Goal: Task Accomplishment & Management: Manage account settings

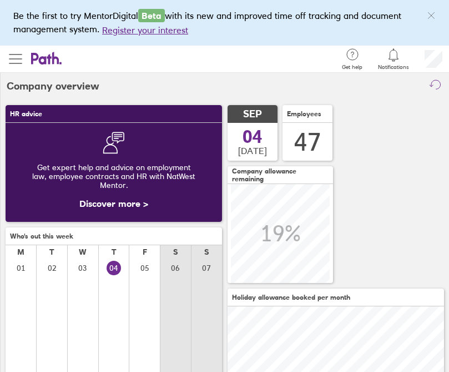
click at [16, 58] on span "button" at bounding box center [15, 58] width 13 height 1
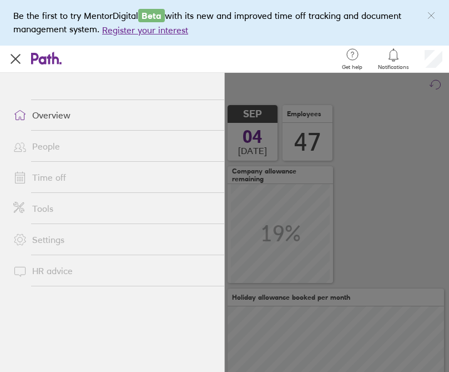
click at [54, 179] on link "Time off" at bounding box center [114, 177] width 220 height 22
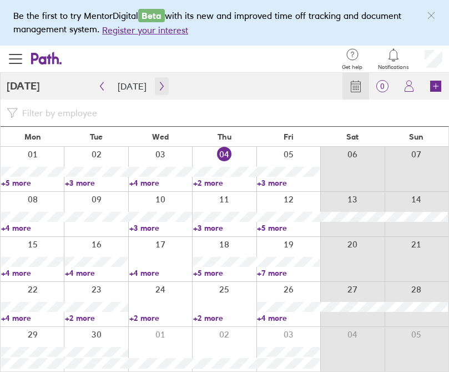
click at [159, 85] on icon "button" at bounding box center [162, 86] width 8 height 9
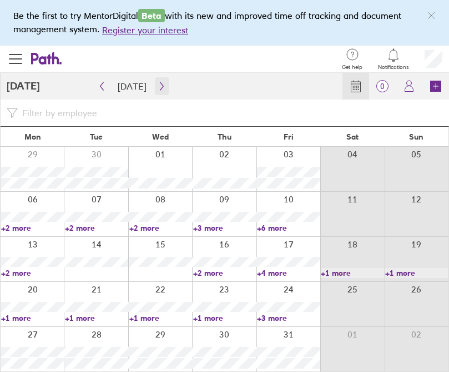
click at [159, 85] on icon "button" at bounding box center [162, 86] width 8 height 9
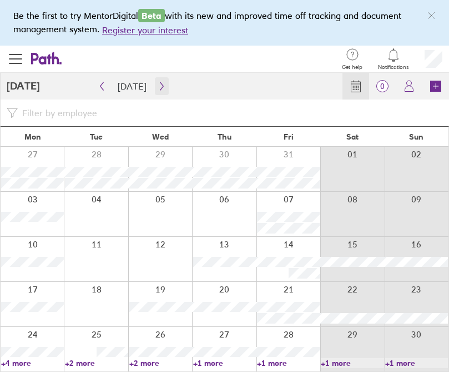
click at [159, 85] on icon "button" at bounding box center [162, 86] width 8 height 9
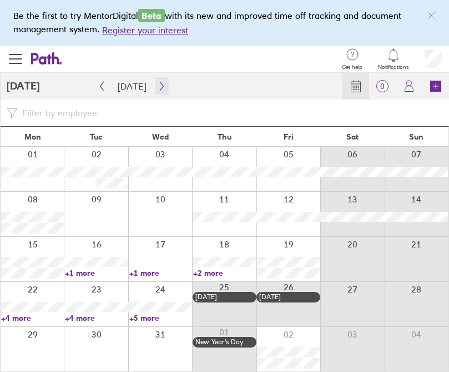
click at [159, 85] on icon "button" at bounding box center [162, 86] width 8 height 9
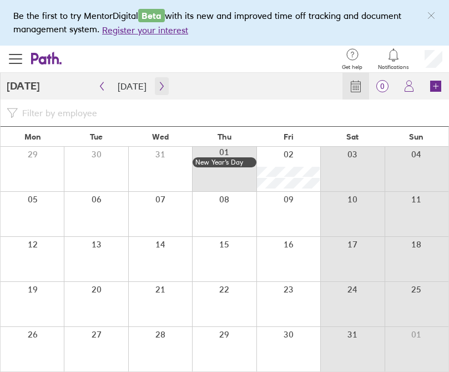
click at [159, 85] on icon "button" at bounding box center [162, 86] width 8 height 9
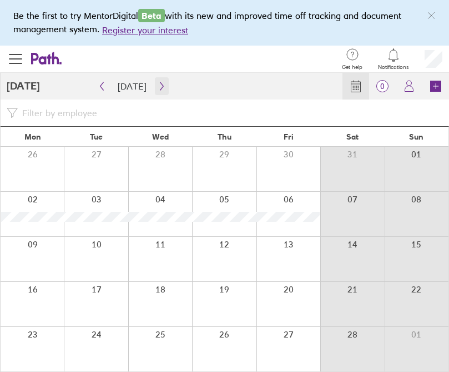
click at [160, 86] on icon "button" at bounding box center [162, 86] width 8 height 9
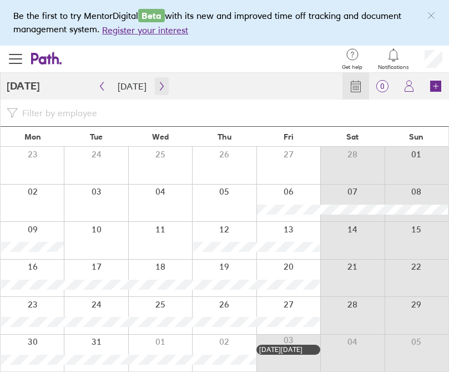
click at [160, 87] on icon "button" at bounding box center [162, 86] width 8 height 9
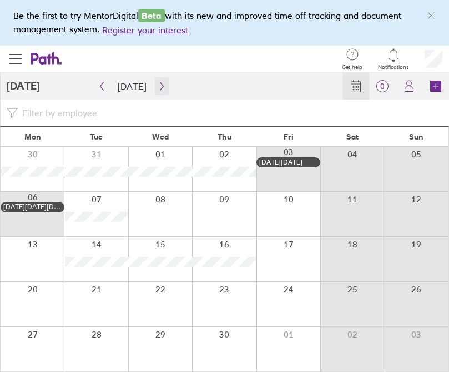
click at [160, 87] on icon "button" at bounding box center [162, 86] width 8 height 9
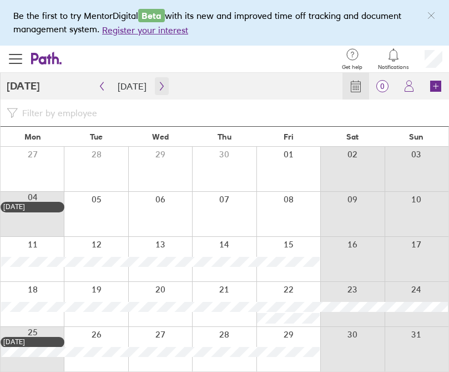
click at [161, 88] on icon "button" at bounding box center [162, 86] width 8 height 9
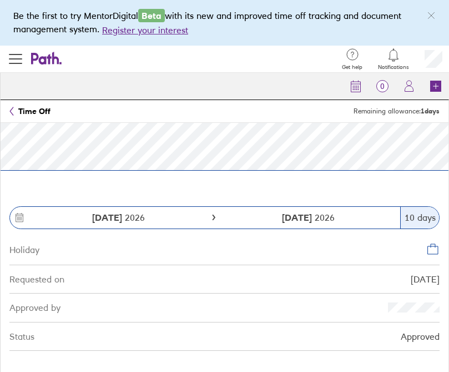
scroll to position [35, 0]
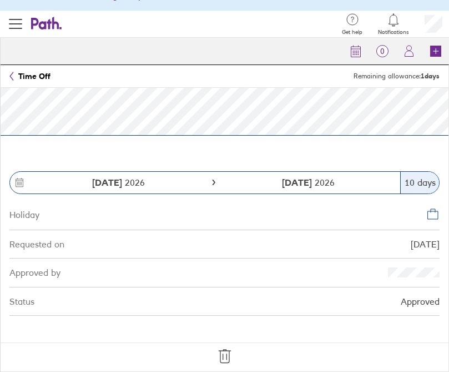
click at [223, 354] on icon at bounding box center [225, 356] width 18 height 18
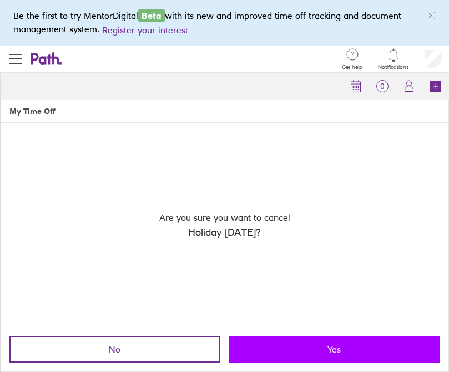
click at [305, 343] on button "Yes" at bounding box center [334, 348] width 211 height 27
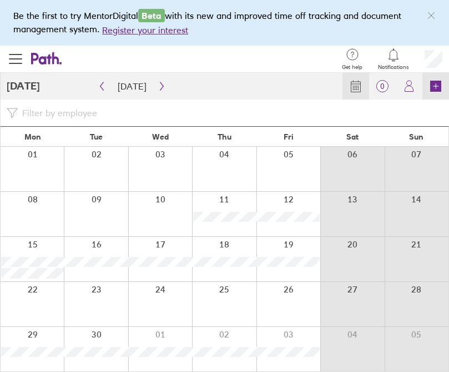
click at [433, 89] on icon at bounding box center [435, 86] width 11 height 11
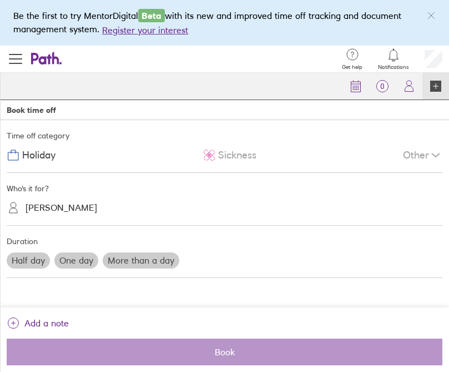
click at [59, 217] on div "Kirsty Martin" at bounding box center [231, 207] width 423 height 21
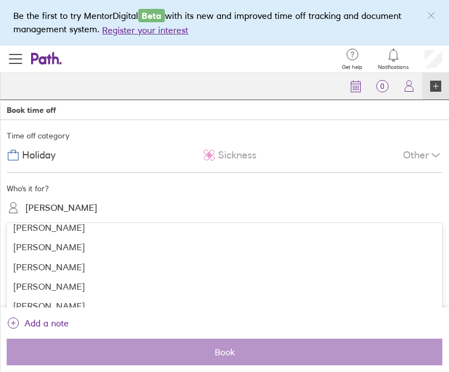
scroll to position [87, 0]
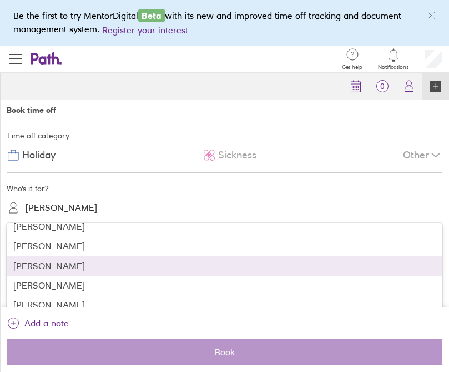
click at [49, 269] on div "Amanda Crowton" at bounding box center [225, 265] width 436 height 19
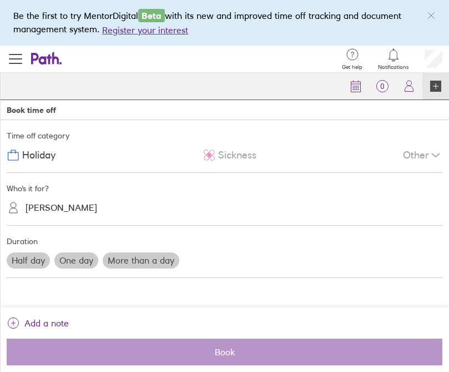
click at [142, 262] on label "More than a day" at bounding box center [141, 260] width 77 height 16
click at [0, 0] on input "More than a day" at bounding box center [0, 0] width 0 height 0
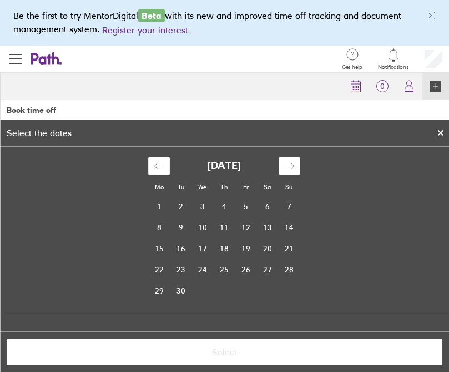
click at [292, 165] on icon "Move forward to switch to the next month." at bounding box center [289, 165] width 11 height 11
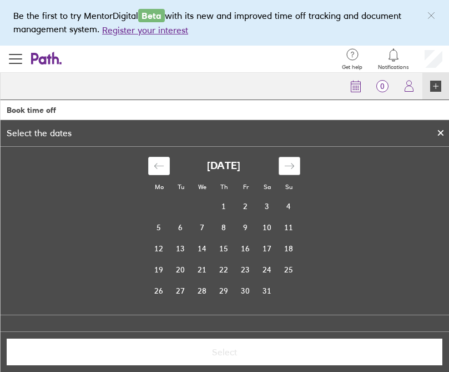
click at [292, 165] on icon "Move forward to switch to the next month." at bounding box center [289, 165] width 11 height 11
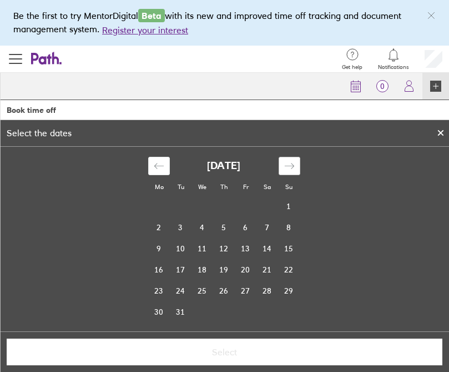
click at [292, 165] on icon "Move forward to switch to the next month." at bounding box center [289, 165] width 11 height 11
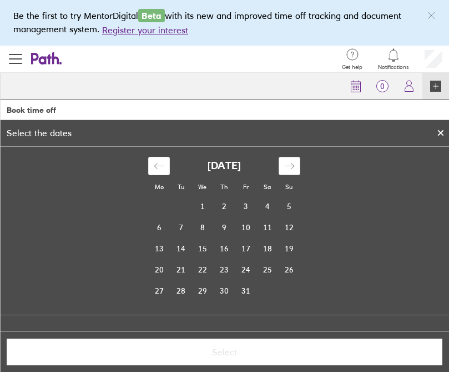
click at [292, 165] on icon "Move forward to switch to the next month." at bounding box center [289, 165] width 11 height 11
click at [163, 247] on td "10" at bounding box center [160, 248] width 22 height 21
click at [245, 244] on td "14" at bounding box center [246, 248] width 22 height 21
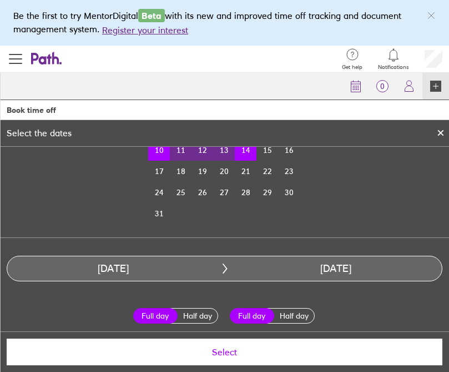
scroll to position [99, 0]
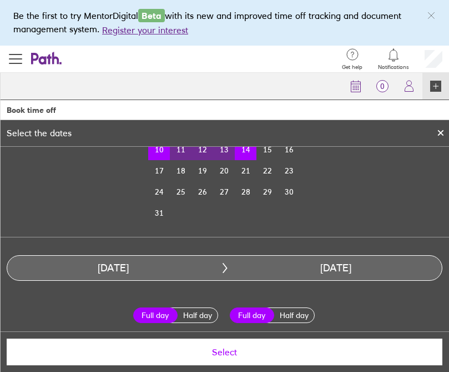
click at [224, 354] on span "Select" at bounding box center [224, 352] width 420 height 10
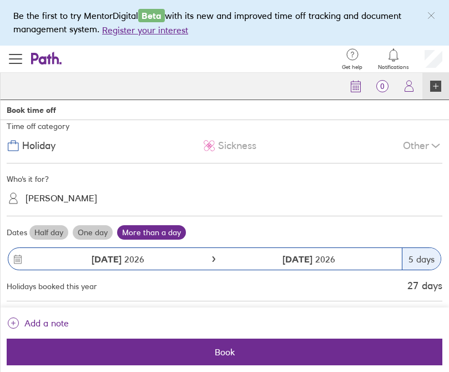
scroll to position [16, 0]
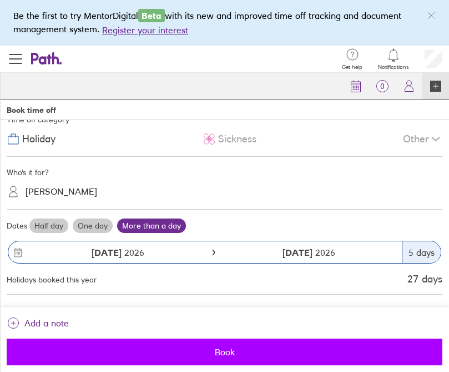
click at [225, 349] on span "Book" at bounding box center [224, 352] width 420 height 10
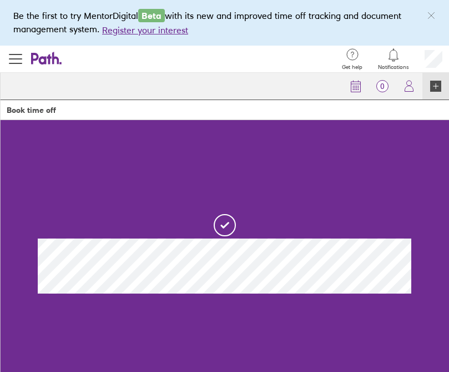
scroll to position [0, 0]
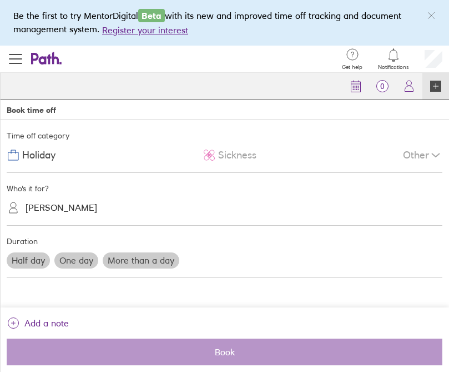
click at [131, 259] on label "More than a day" at bounding box center [141, 260] width 77 height 16
click at [0, 0] on input "More than a day" at bounding box center [0, 0] width 0 height 0
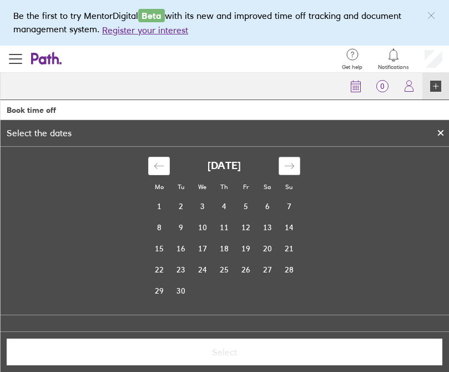
click at [293, 170] on icon "Move forward to switch to the next month." at bounding box center [289, 165] width 11 height 11
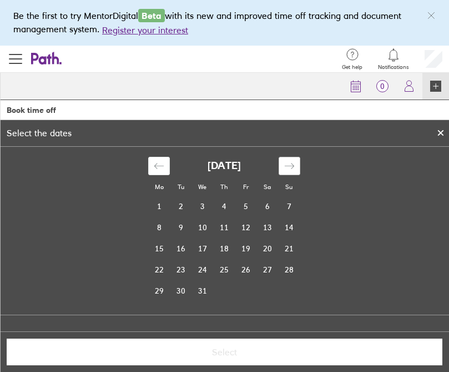
click at [293, 170] on icon "Move forward to switch to the next month." at bounding box center [289, 165] width 11 height 11
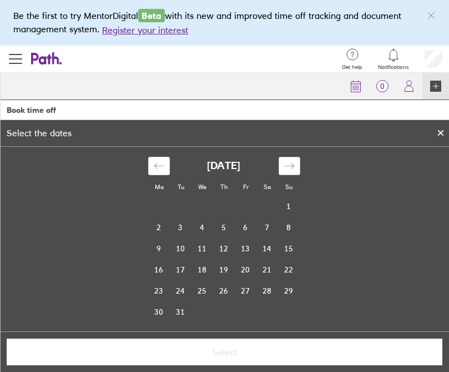
click at [293, 170] on icon "Move forward to switch to the next month." at bounding box center [289, 165] width 11 height 11
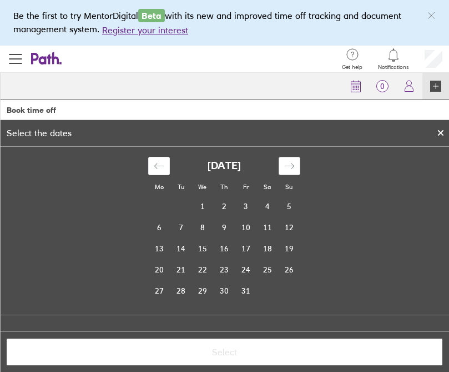
click at [293, 170] on icon "Move forward to switch to the next month." at bounding box center [289, 165] width 11 height 11
click at [184, 205] on td "1" at bounding box center [181, 206] width 22 height 21
click at [243, 205] on td "4" at bounding box center [246, 205] width 22 height 21
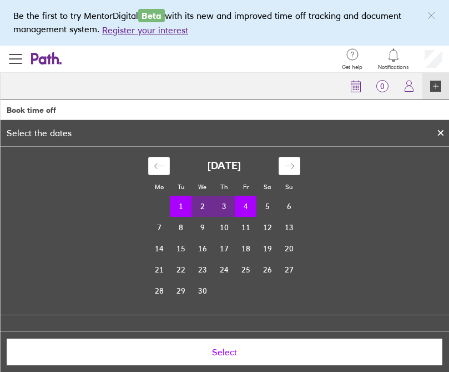
click at [232, 348] on span "Select" at bounding box center [224, 352] width 420 height 10
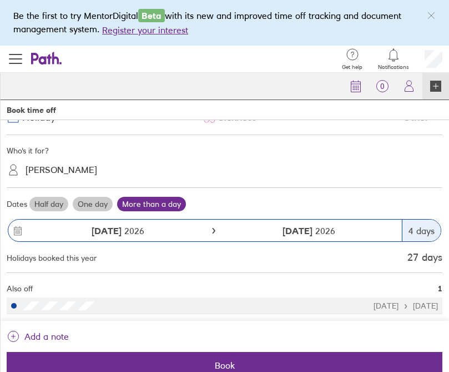
scroll to position [13, 0]
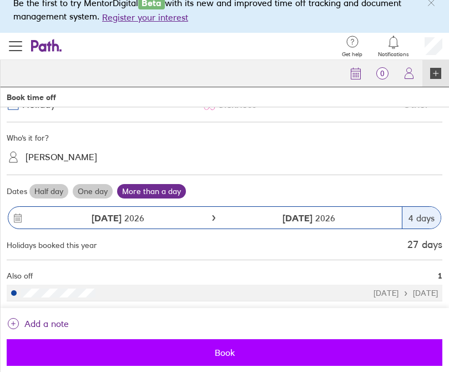
click at [228, 353] on span "Book" at bounding box center [224, 352] width 420 height 10
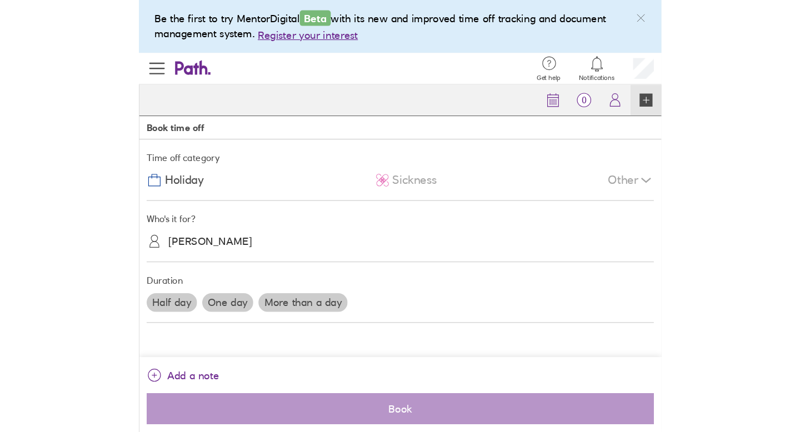
scroll to position [0, 0]
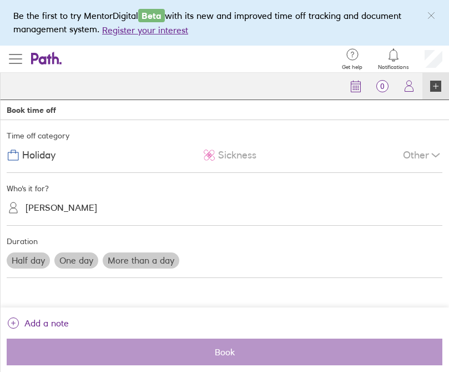
click at [17, 53] on span "button" at bounding box center [15, 58] width 13 height 13
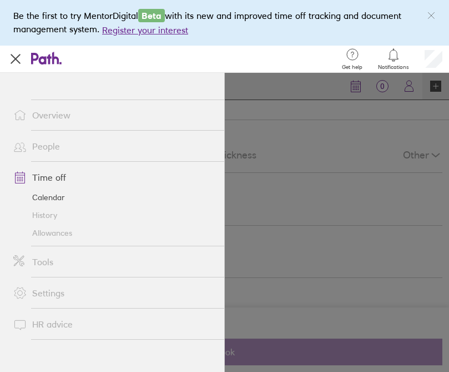
click at [286, 56] on div "Search Employee search" at bounding box center [198, 59] width 273 height 27
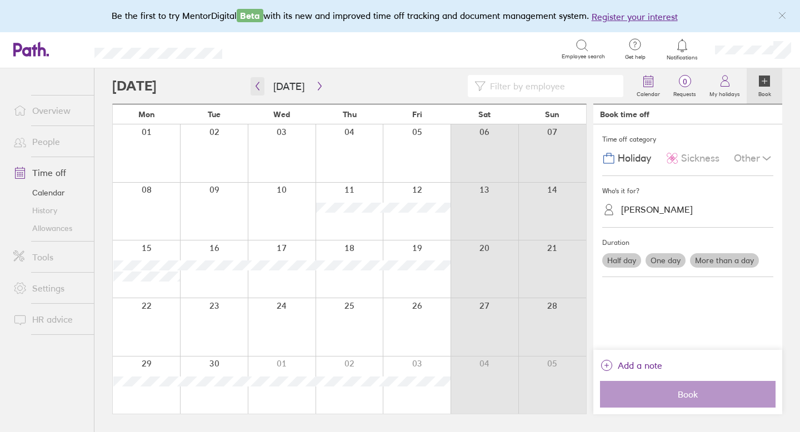
click at [260, 87] on icon "button" at bounding box center [257, 86] width 8 height 9
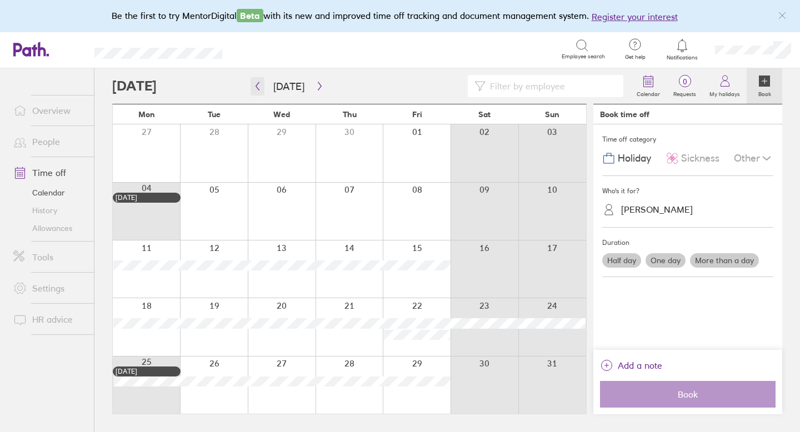
click at [260, 87] on icon "button" at bounding box center [257, 86] width 8 height 9
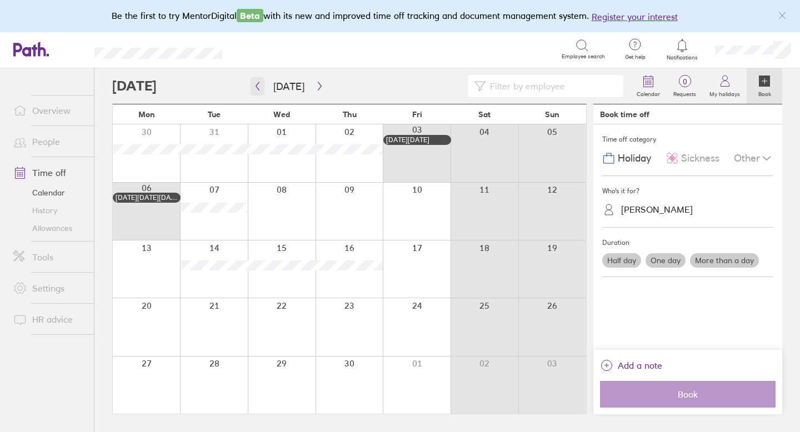
click at [260, 87] on icon "button" at bounding box center [257, 86] width 8 height 9
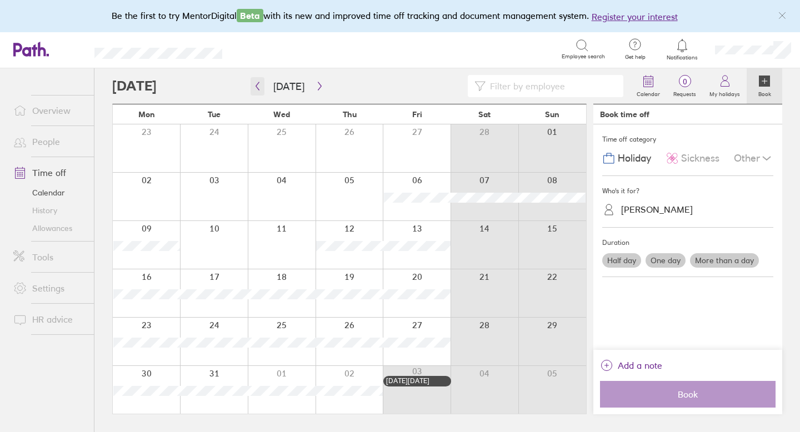
click at [260, 87] on icon "button" at bounding box center [257, 86] width 8 height 9
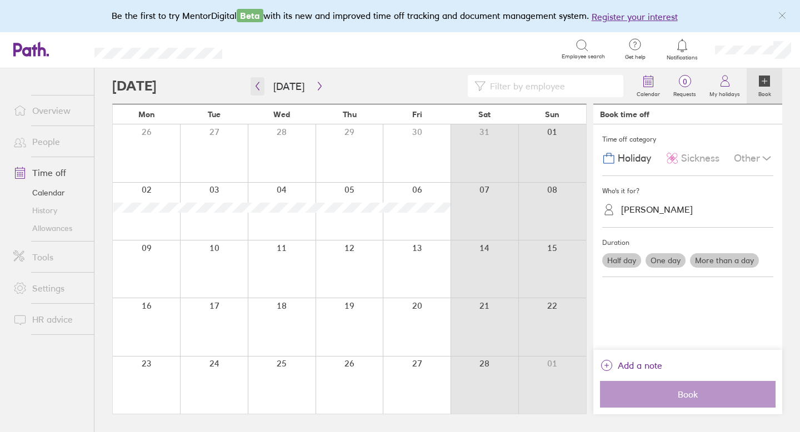
click at [260, 88] on icon "button" at bounding box center [257, 86] width 8 height 9
click at [315, 87] on icon "button" at bounding box center [319, 86] width 8 height 9
click at [319, 88] on icon "button" at bounding box center [319, 86] width 8 height 9
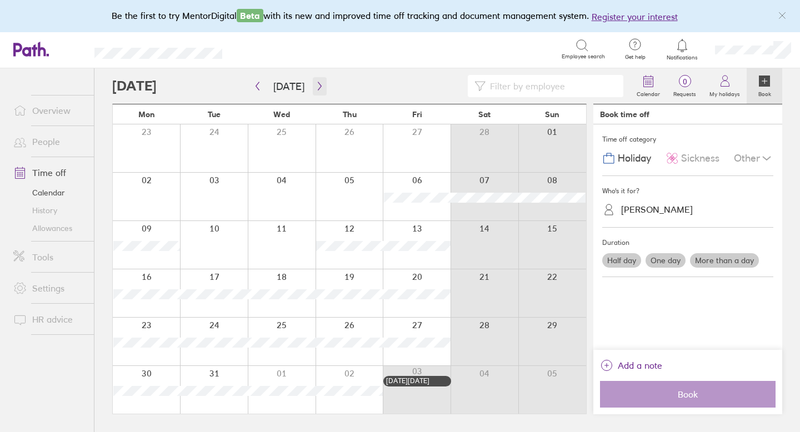
click at [318, 84] on icon "button" at bounding box center [319, 86] width 3 height 8
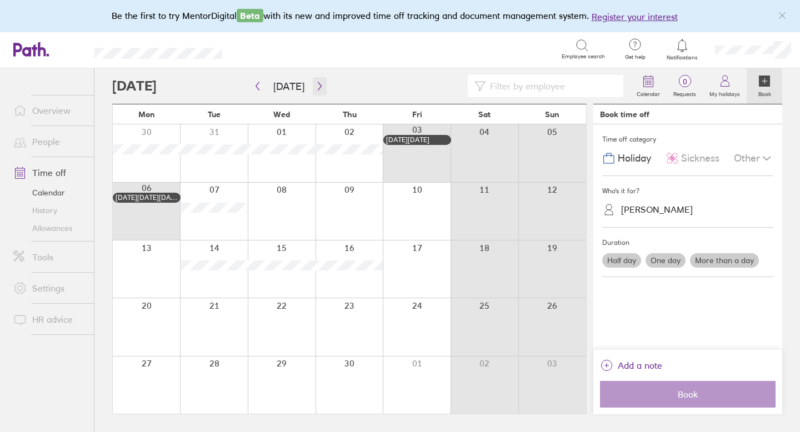
click at [315, 84] on icon "button" at bounding box center [319, 86] width 8 height 9
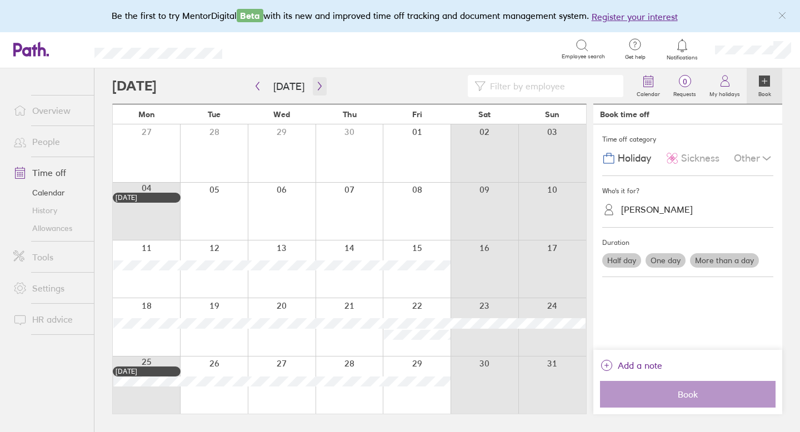
click at [318, 88] on icon "button" at bounding box center [319, 86] width 3 height 8
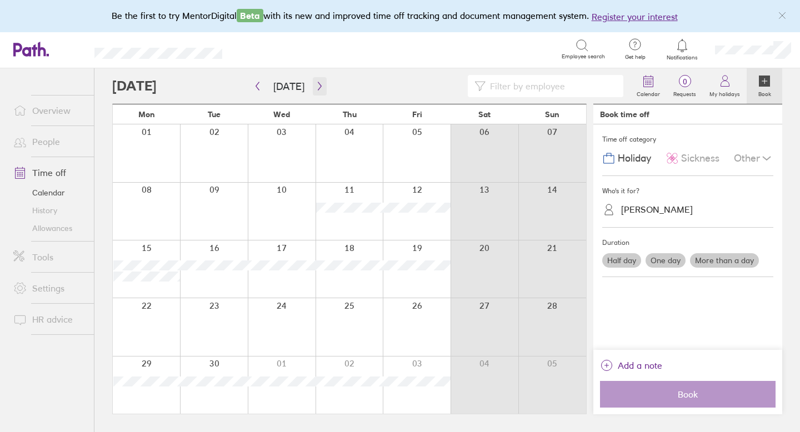
click at [315, 84] on icon "button" at bounding box center [319, 86] width 8 height 9
click at [317, 88] on icon "button" at bounding box center [319, 86] width 8 height 9
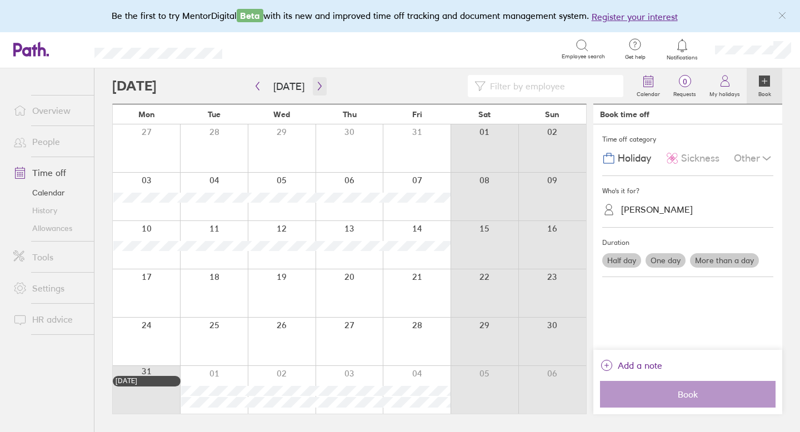
click at [315, 84] on icon "button" at bounding box center [319, 86] width 8 height 9
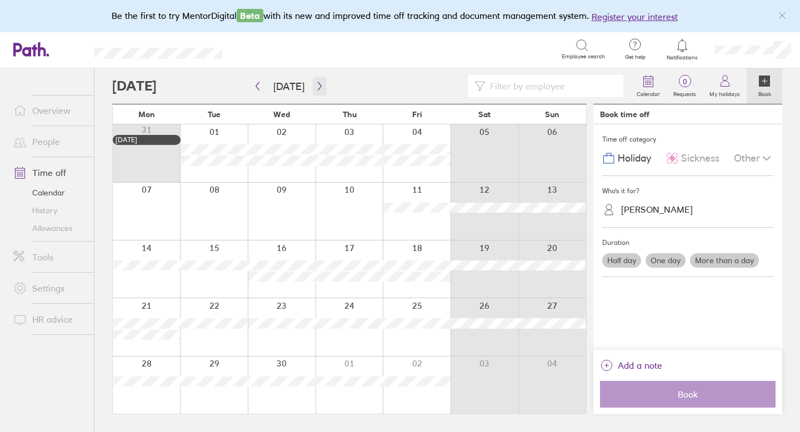
click at [315, 86] on icon "button" at bounding box center [319, 86] width 8 height 9
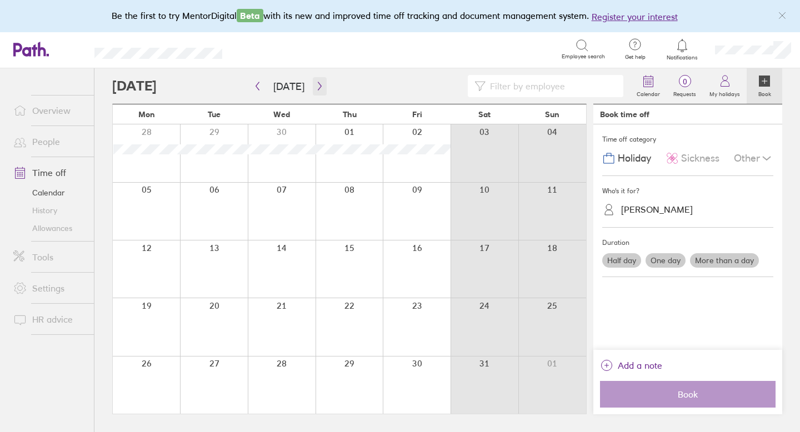
click at [315, 86] on icon "button" at bounding box center [319, 86] width 8 height 9
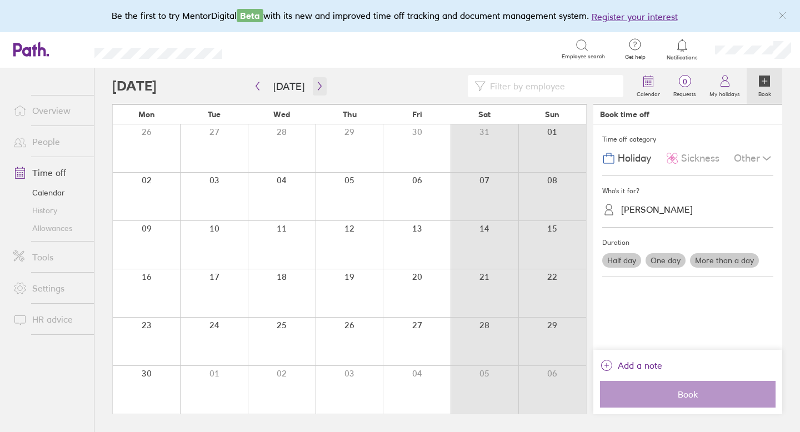
click at [315, 86] on icon "button" at bounding box center [319, 86] width 8 height 9
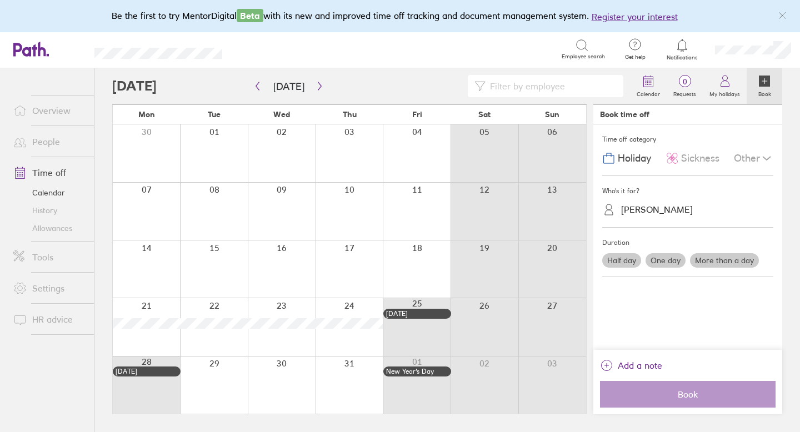
click at [449, 258] on label "One day" at bounding box center [665, 260] width 40 height 14
click at [0, 0] on input "One day" at bounding box center [0, 0] width 0 height 0
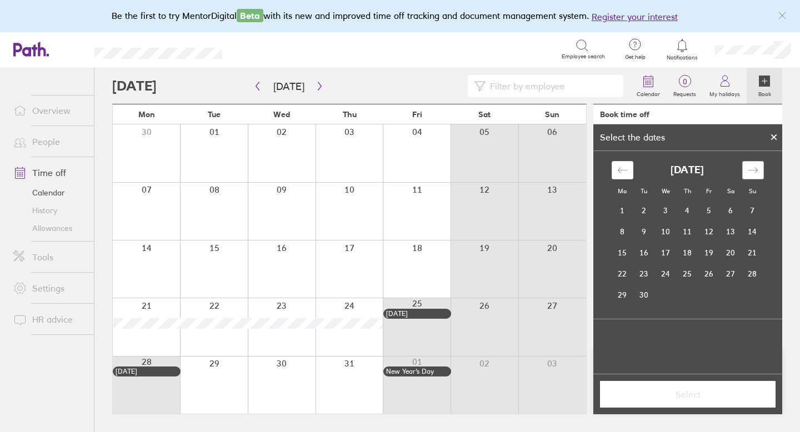
click at [449, 168] on icon "Move forward to switch to the next month." at bounding box center [752, 170] width 11 height 11
click at [449, 294] on td "27" at bounding box center [622, 294] width 22 height 21
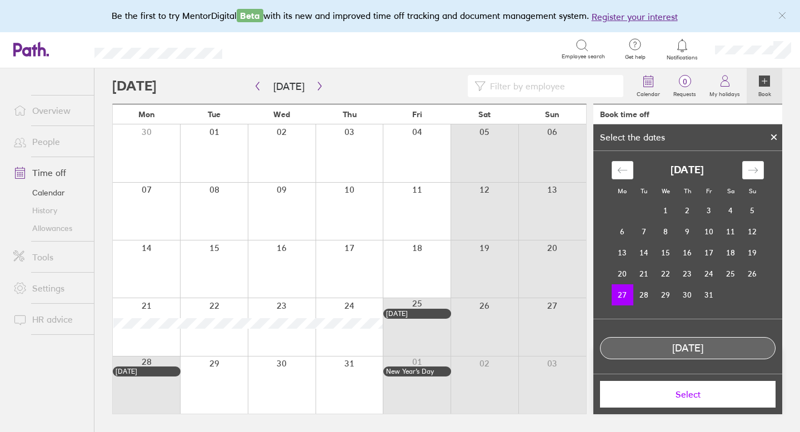
click at [449, 371] on span "Select" at bounding box center [688, 394] width 160 height 10
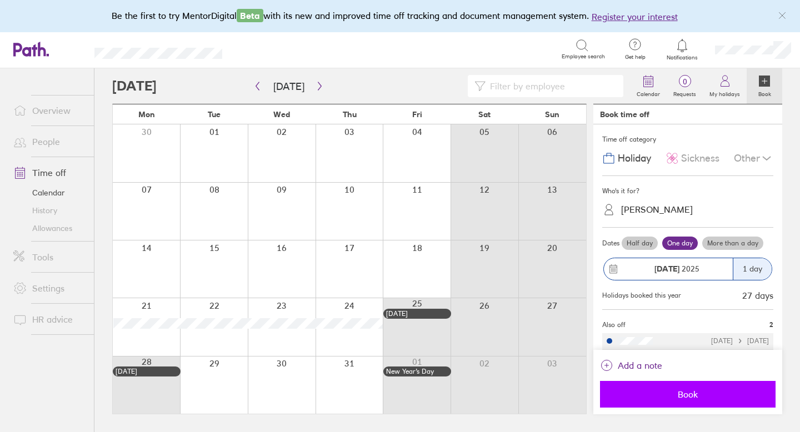
click at [449, 371] on button "Book" at bounding box center [687, 394] width 175 height 27
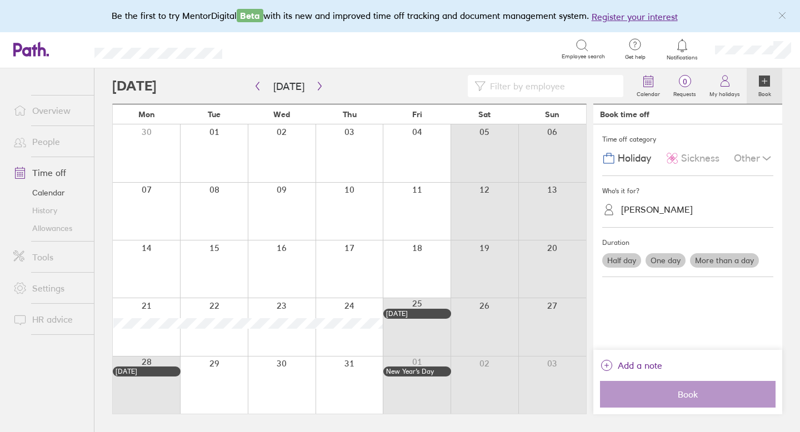
click at [54, 170] on link "Time off" at bounding box center [48, 173] width 89 height 22
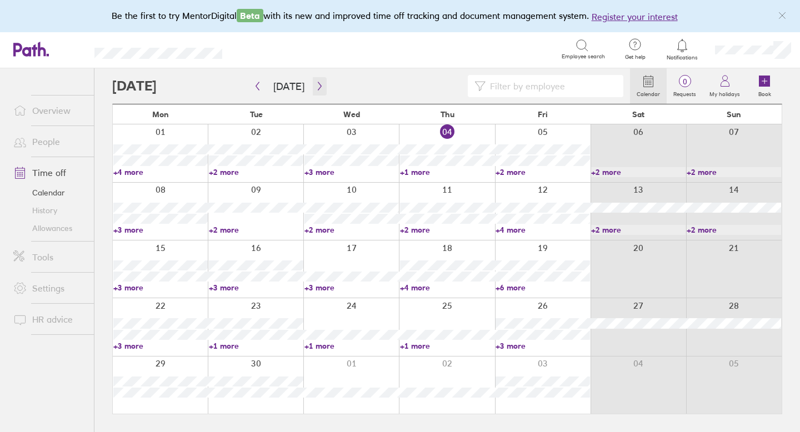
click at [316, 86] on icon "button" at bounding box center [319, 86] width 8 height 9
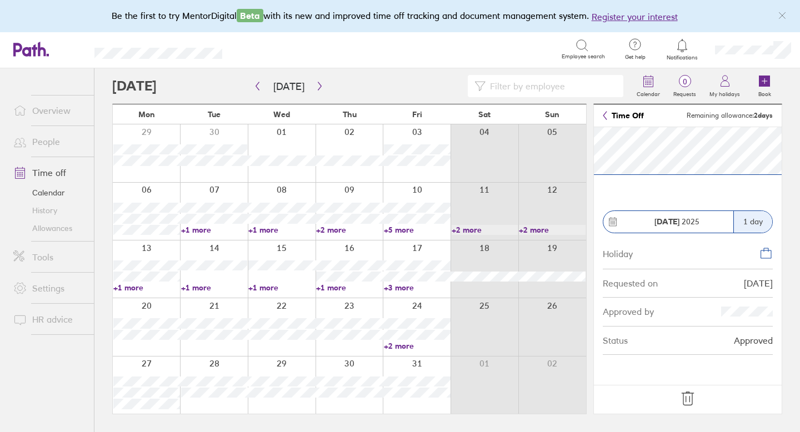
click at [449, 371] on icon at bounding box center [688, 399] width 18 height 18
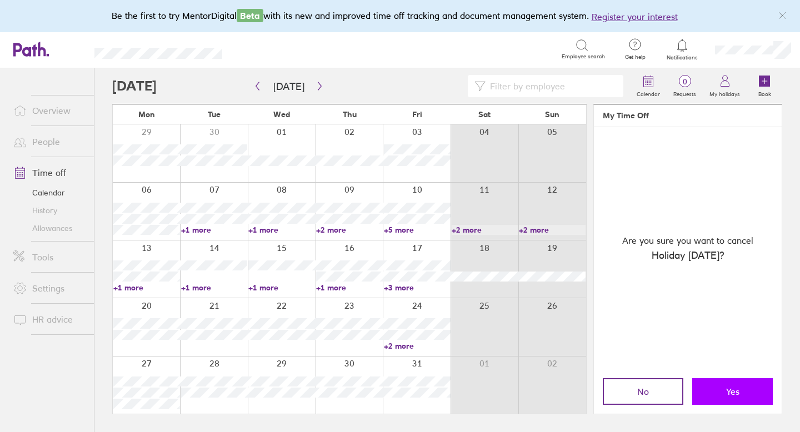
click at [449, 371] on button "Yes" at bounding box center [732, 391] width 81 height 27
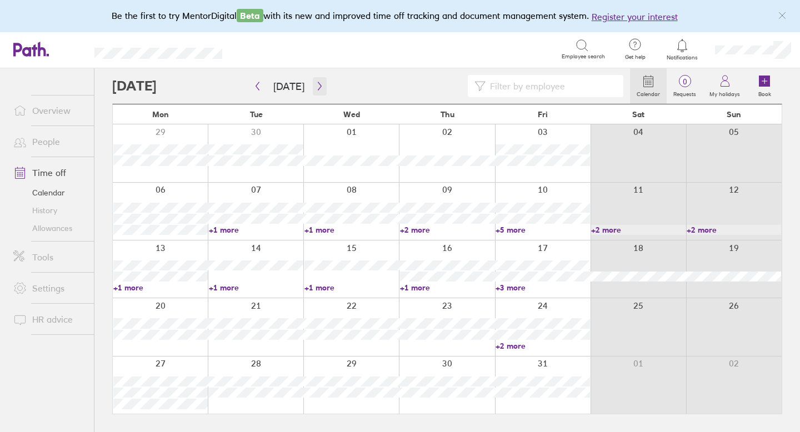
click at [315, 83] on icon "button" at bounding box center [319, 86] width 8 height 9
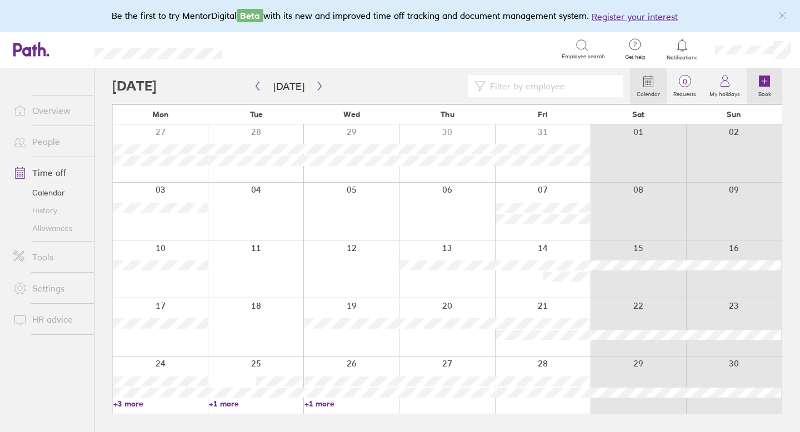
click at [449, 77] on icon at bounding box center [764, 81] width 11 height 11
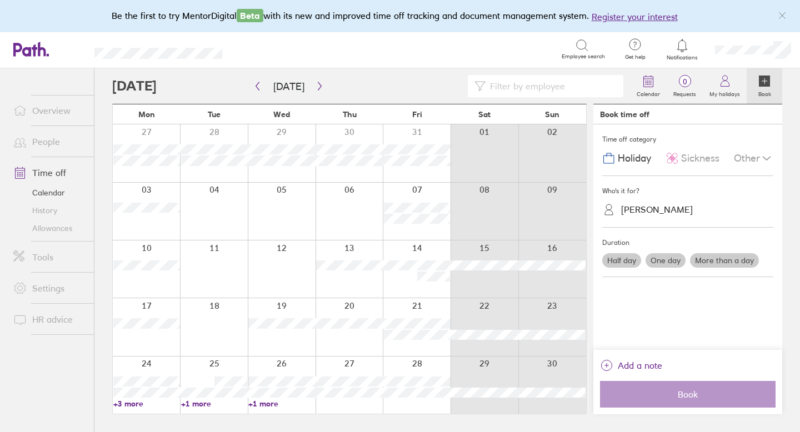
click at [449, 260] on label "One day" at bounding box center [665, 260] width 40 height 14
click at [0, 0] on input "One day" at bounding box center [0, 0] width 0 height 0
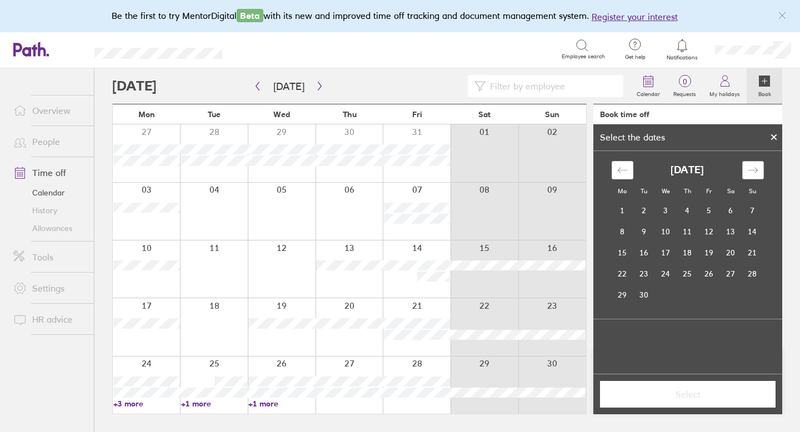
click at [449, 175] on icon "Move forward to switch to the next month." at bounding box center [752, 170] width 11 height 11
click at [449, 208] on td "4" at bounding box center [731, 210] width 22 height 21
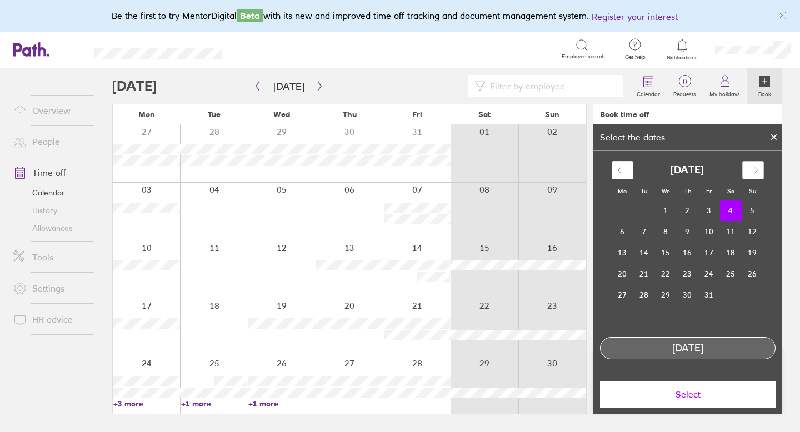
click at [449, 173] on icon "Move forward to switch to the next month." at bounding box center [752, 170] width 11 height 11
click at [449, 234] on td "4" at bounding box center [644, 231] width 22 height 21
click at [449, 371] on span "Select" at bounding box center [688, 394] width 160 height 10
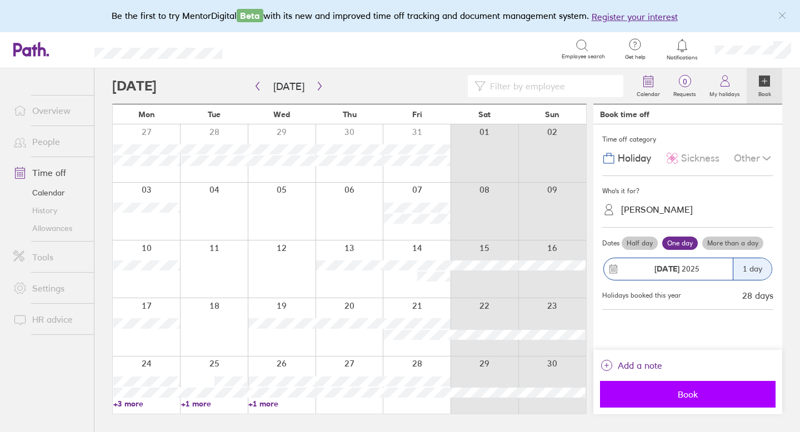
click at [449, 371] on span "Book" at bounding box center [688, 394] width 160 height 10
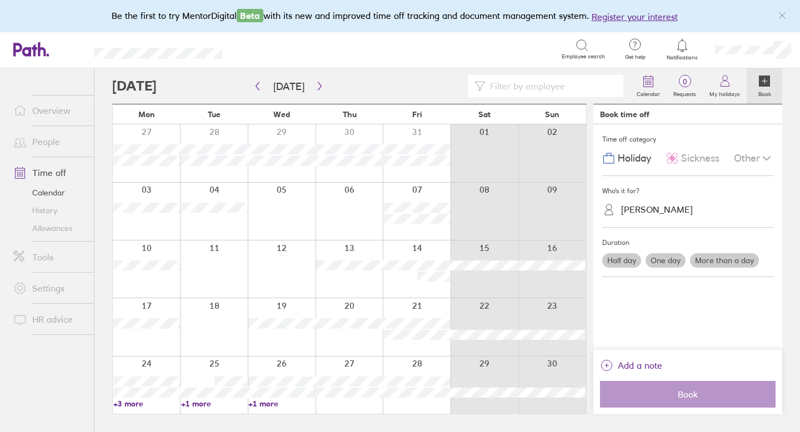
click at [46, 226] on link "Allowances" at bounding box center [48, 228] width 89 height 18
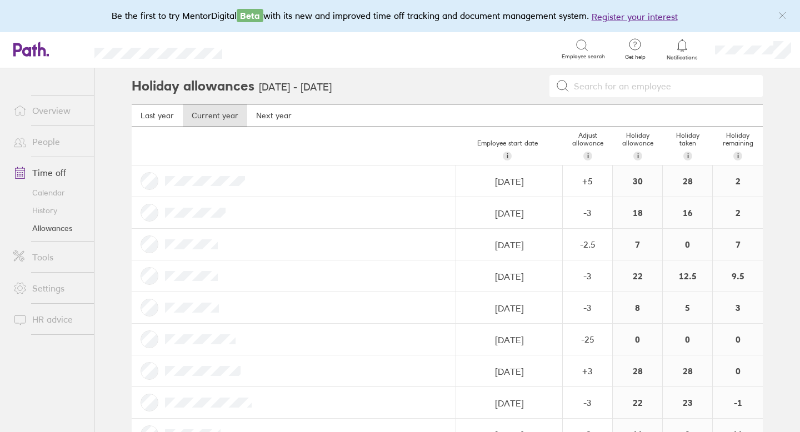
click at [238, 173] on div at bounding box center [294, 180] width 324 height 31
click at [57, 172] on link "Time off" at bounding box center [48, 173] width 89 height 22
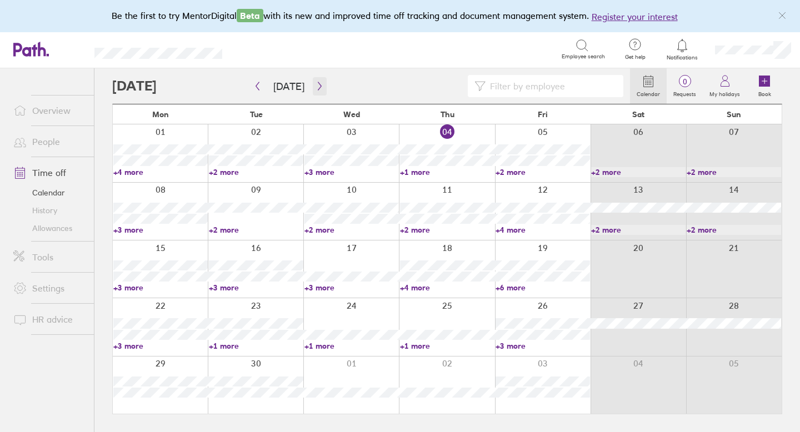
click at [315, 84] on icon "button" at bounding box center [319, 86] width 8 height 9
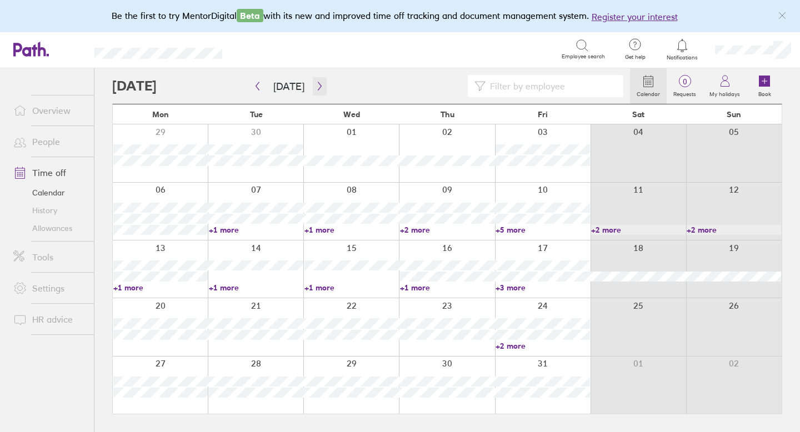
click at [318, 84] on icon "button" at bounding box center [319, 86] width 3 height 8
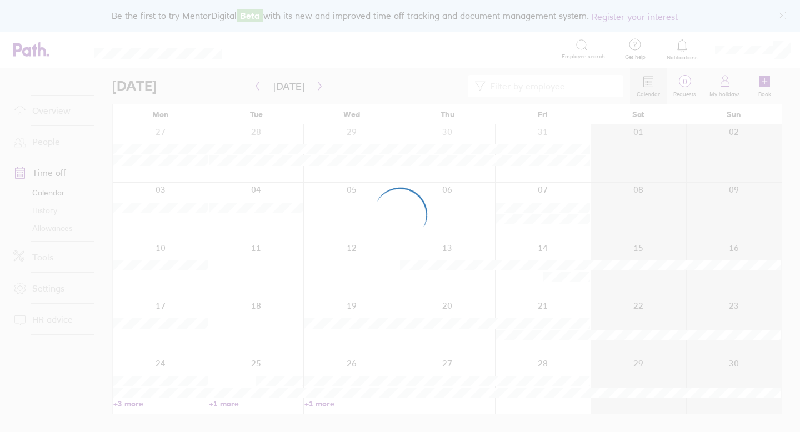
click at [315, 86] on div at bounding box center [400, 216] width 800 height 432
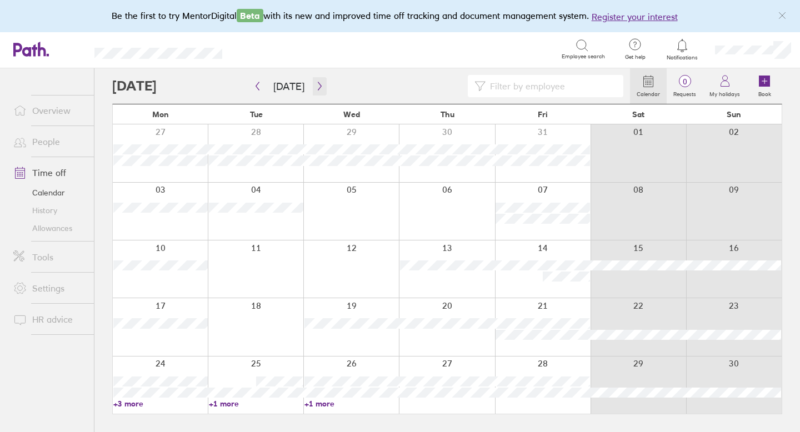
click at [315, 86] on icon "button" at bounding box center [319, 86] width 8 height 9
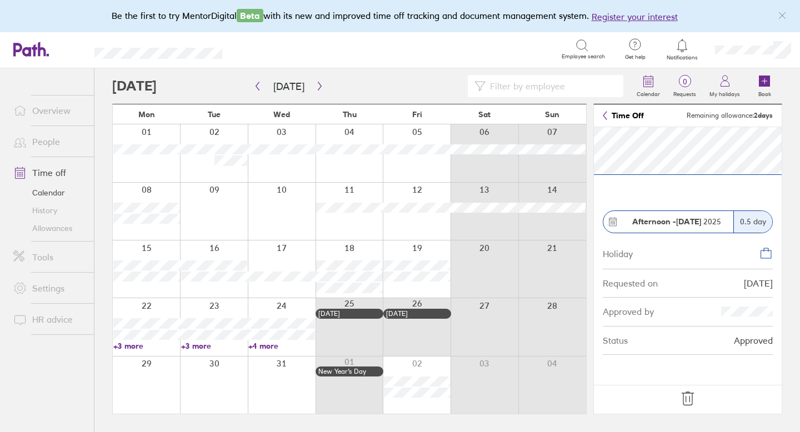
click at [449, 371] on icon at bounding box center [687, 398] width 12 height 13
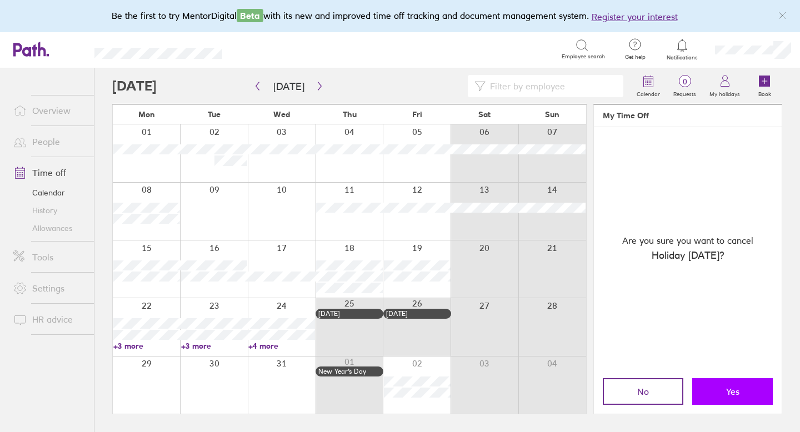
click at [449, 371] on button "Yes" at bounding box center [732, 391] width 81 height 27
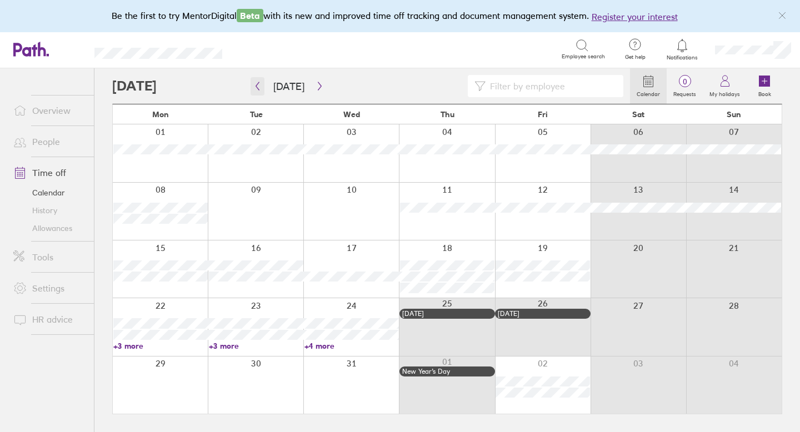
click at [258, 88] on icon "button" at bounding box center [257, 86] width 8 height 9
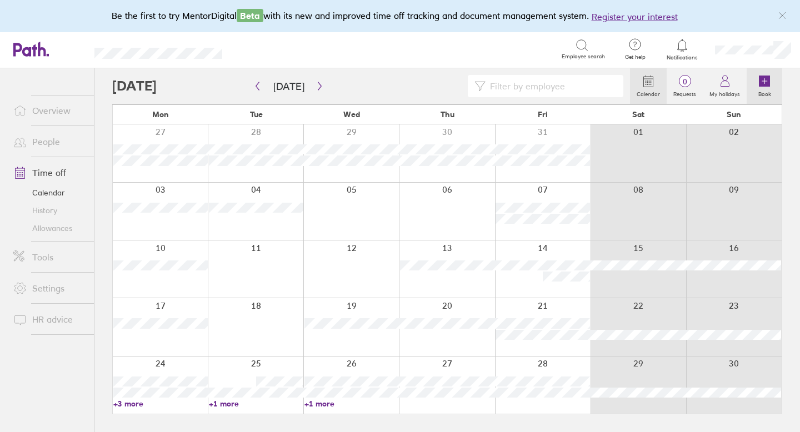
click at [449, 82] on icon at bounding box center [764, 81] width 11 height 11
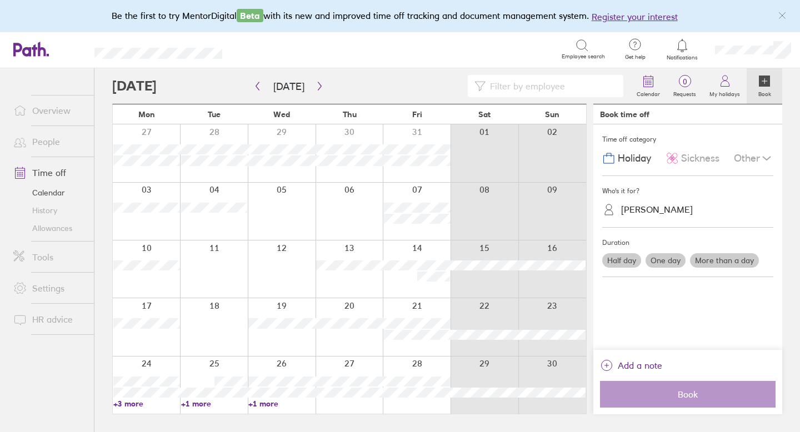
click at [449, 258] on label "Half day" at bounding box center [621, 260] width 39 height 14
click at [0, 0] on input "Half day" at bounding box center [0, 0] width 0 height 0
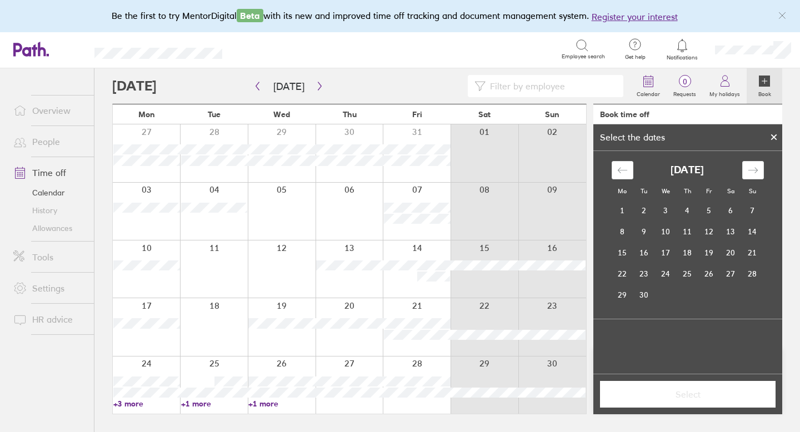
click at [449, 179] on div "September 2025 1 2 3 4 5 6 7 8 9 10 11 12 13 14 15 16 17 18 19 20 21 22 23 24 2…" at bounding box center [687, 233] width 166 height 144
click at [449, 171] on icon "Move forward to switch to the next month." at bounding box center [752, 170] width 11 height 11
click at [449, 172] on icon "Move forward to switch to the next month." at bounding box center [752, 170] width 11 height 11
click at [449, 171] on icon "Move backward to switch to the previous month." at bounding box center [622, 170] width 11 height 11
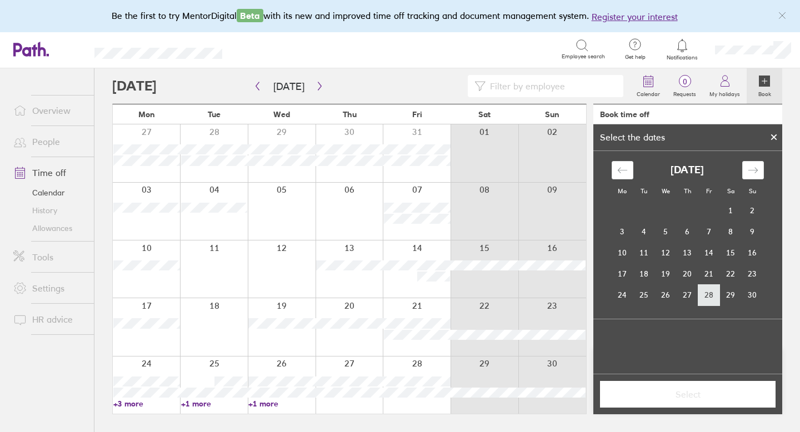
click at [449, 297] on td "28" at bounding box center [709, 294] width 22 height 21
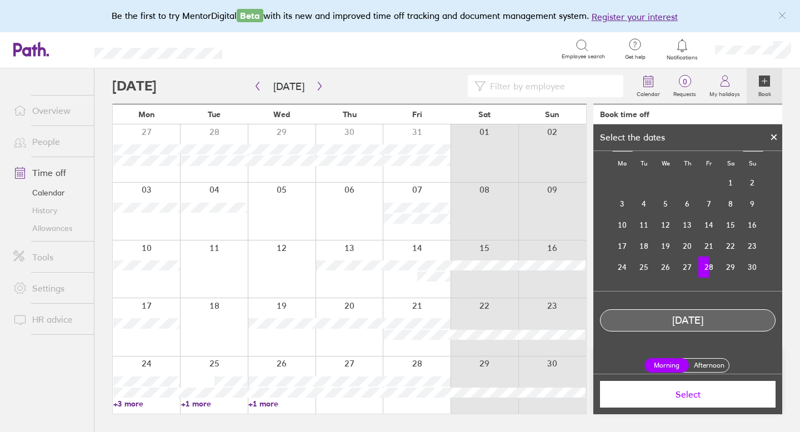
scroll to position [35, 0]
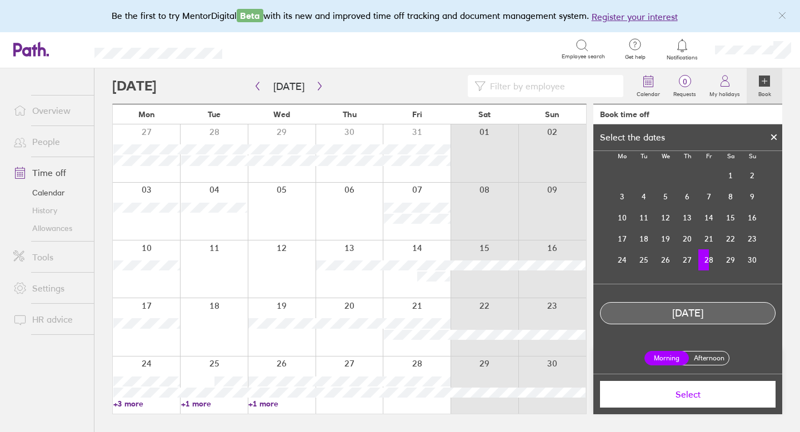
click at [449, 358] on label "Afternoon" at bounding box center [708, 358] width 44 height 13
click at [0, 0] on input "Afternoon" at bounding box center [0, 0] width 0 height 0
click at [449, 371] on span "Select" at bounding box center [688, 394] width 160 height 10
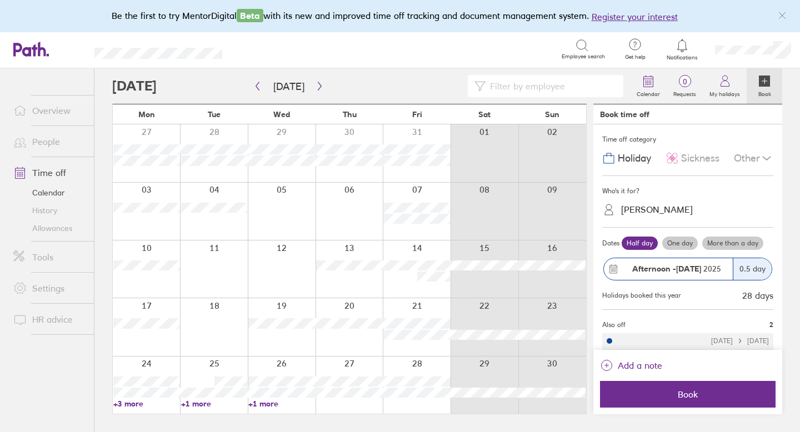
scroll to position [23, 0]
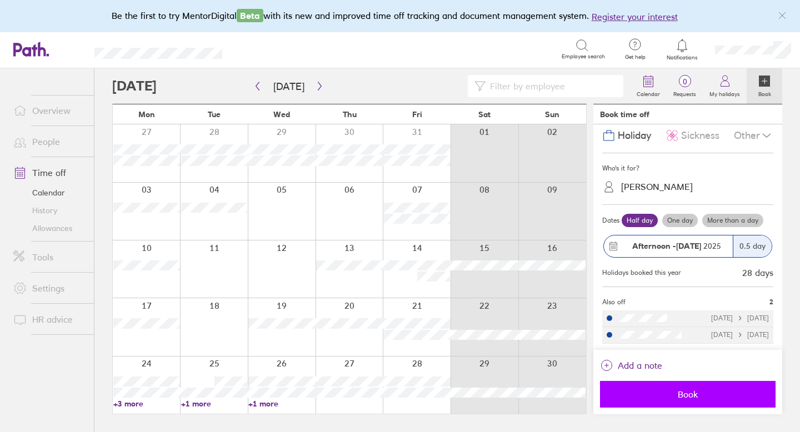
click at [449, 371] on span "Book" at bounding box center [688, 394] width 160 height 10
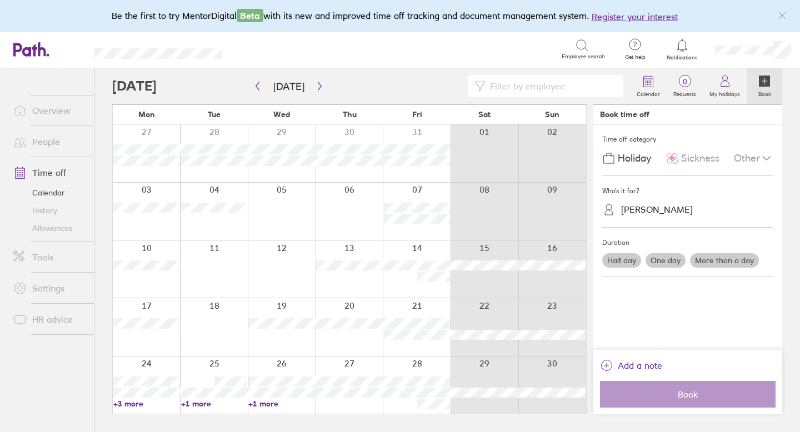
scroll to position [0, 0]
click at [318, 86] on icon "button" at bounding box center [319, 86] width 8 height 9
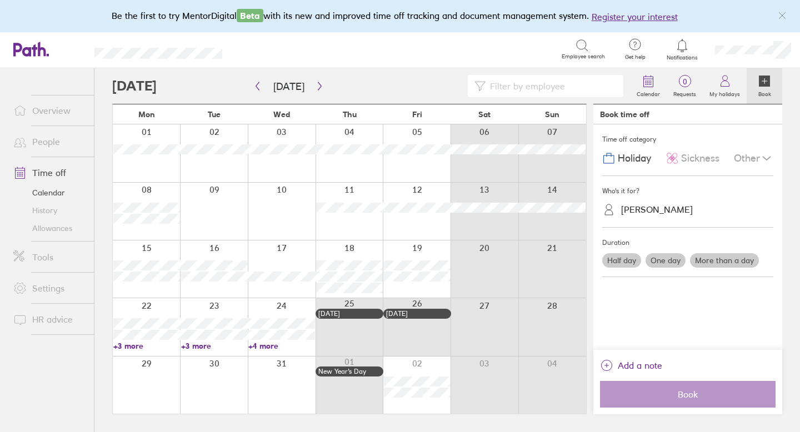
click at [449, 260] on label "More than a day" at bounding box center [724, 260] width 69 height 14
click at [0, 0] on input "More than a day" at bounding box center [0, 0] width 0 height 0
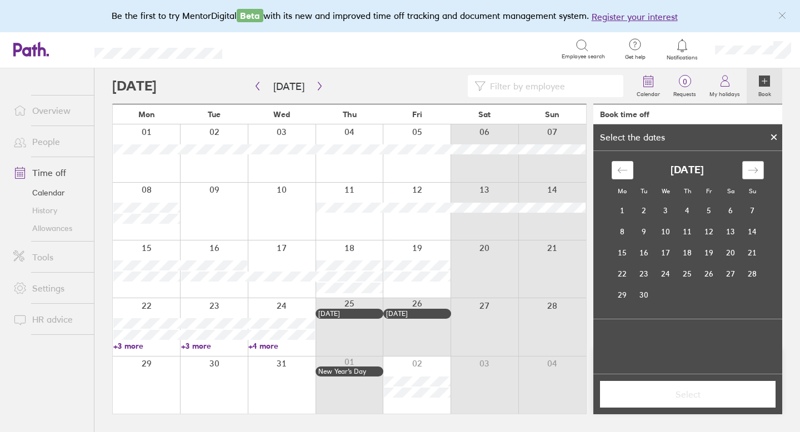
click at [449, 164] on div "Move forward to switch to the next month." at bounding box center [753, 170] width 22 height 18
click at [449, 165] on div "Move forward to switch to the next month." at bounding box center [753, 170] width 22 height 18
click at [449, 209] on td "1" at bounding box center [622, 210] width 22 height 21
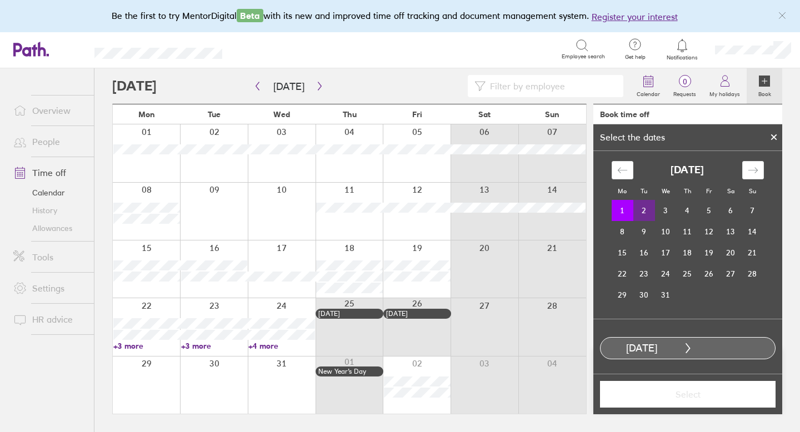
click at [449, 211] on td "2" at bounding box center [644, 210] width 22 height 21
click at [449, 371] on span "Select" at bounding box center [688, 394] width 160 height 10
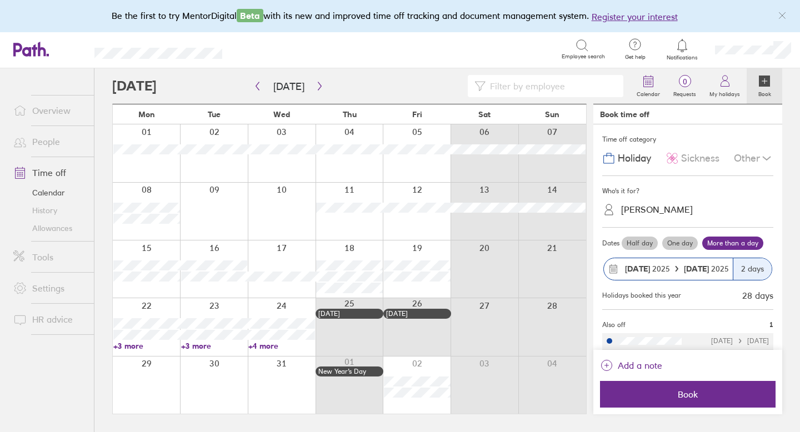
scroll to position [6, 0]
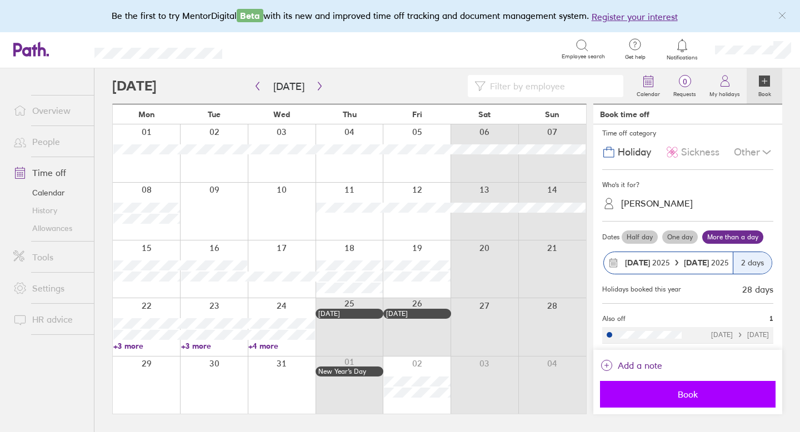
click at [449, 371] on span "Book" at bounding box center [688, 394] width 160 height 10
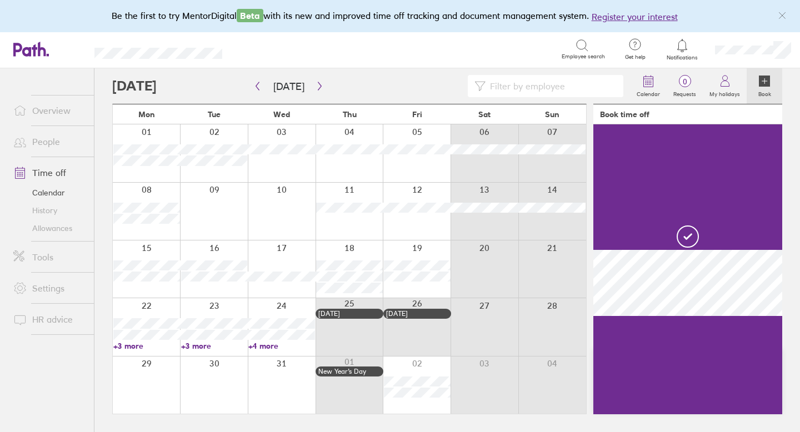
scroll to position [0, 0]
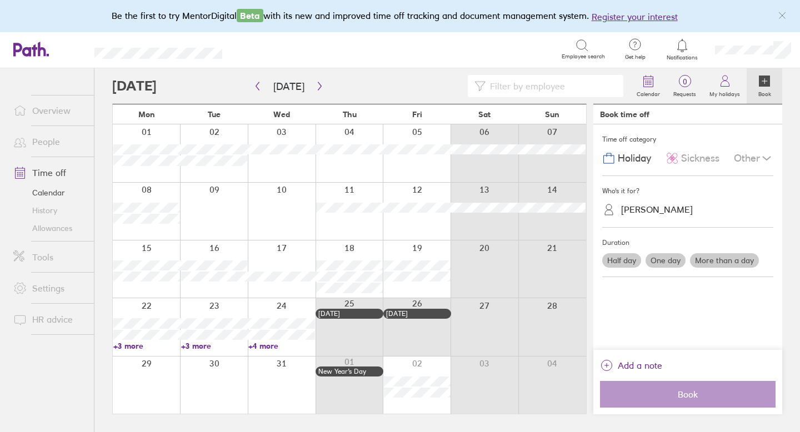
click at [62, 229] on link "Allowances" at bounding box center [48, 228] width 89 height 18
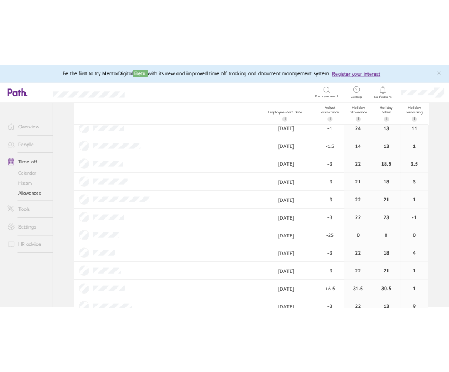
scroll to position [696, 0]
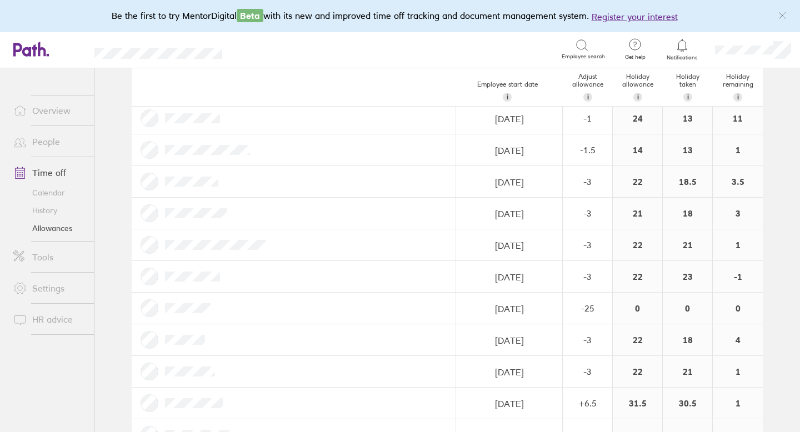
click at [72, 225] on link "Allowances" at bounding box center [48, 228] width 89 height 18
click at [56, 172] on link "Time off" at bounding box center [48, 173] width 89 height 22
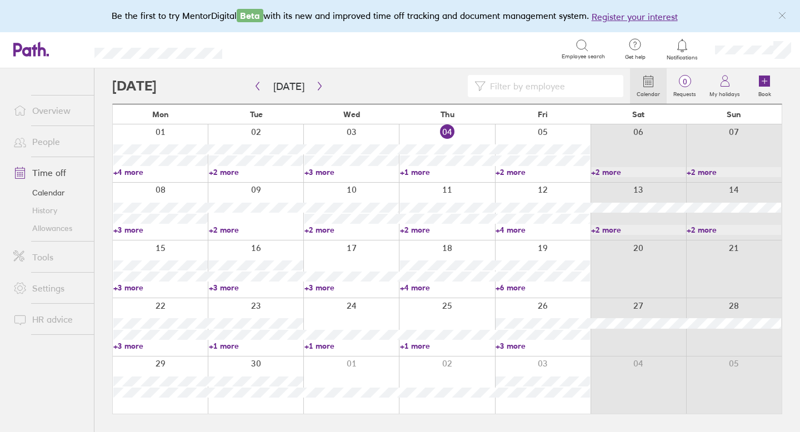
click at [516, 82] on input at bounding box center [550, 86] width 131 height 21
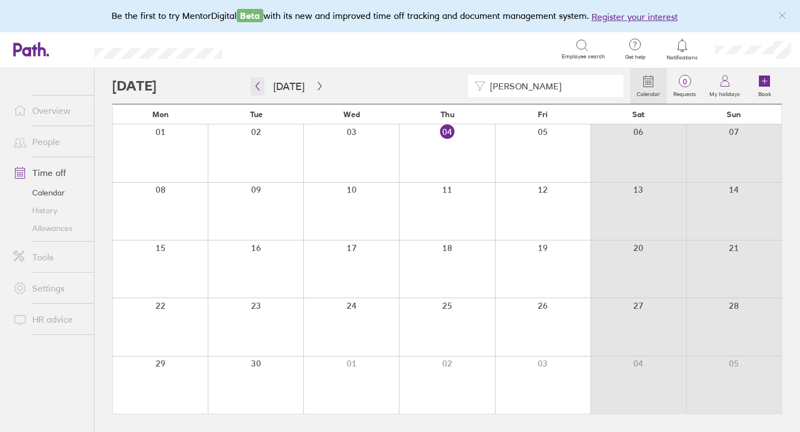
type input "jason"
click at [255, 85] on icon "button" at bounding box center [257, 86] width 8 height 9
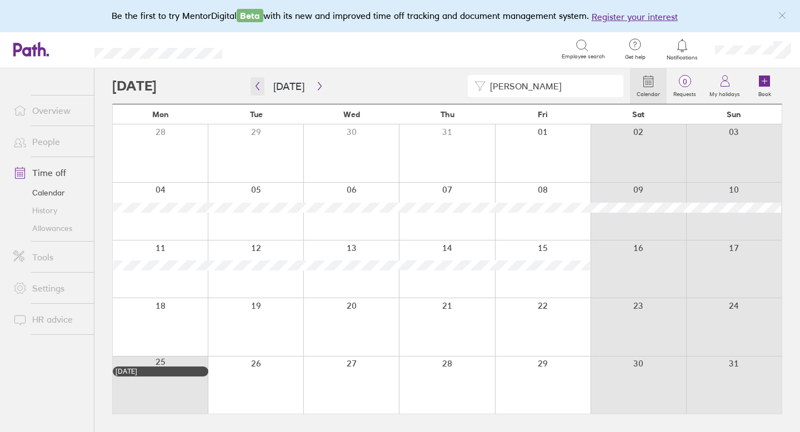
click at [255, 85] on icon "button" at bounding box center [257, 86] width 8 height 9
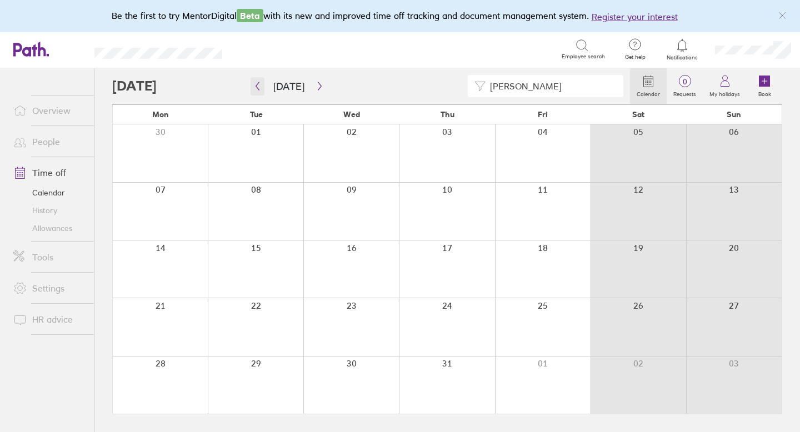
click at [256, 86] on icon "button" at bounding box center [257, 86] width 3 height 8
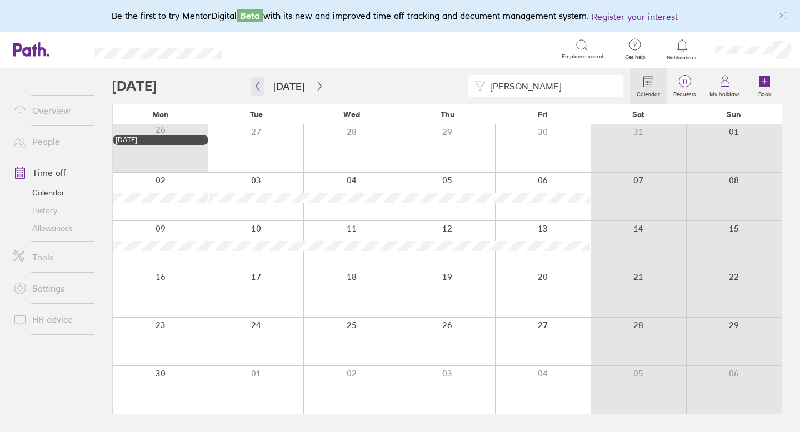
click at [256, 86] on icon "button" at bounding box center [257, 86] width 3 height 8
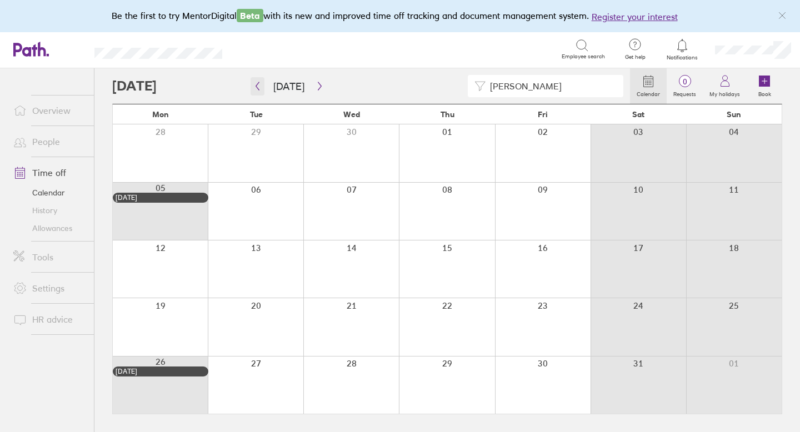
click at [256, 86] on icon "button" at bounding box center [257, 86] width 3 height 8
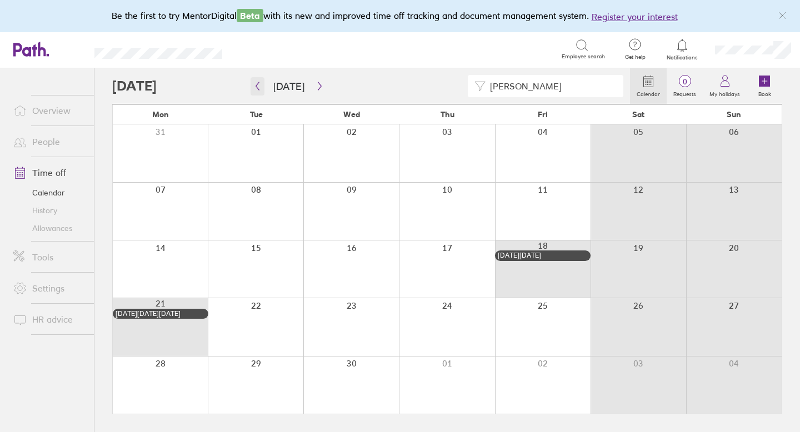
click at [256, 86] on icon "button" at bounding box center [257, 86] width 3 height 8
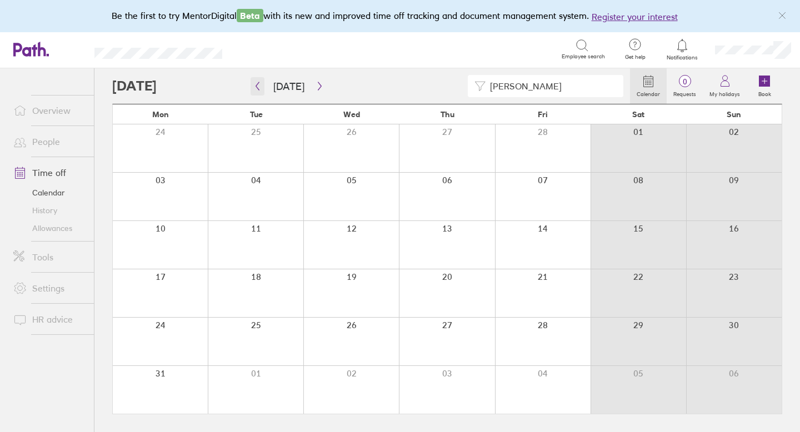
click at [256, 86] on icon "button" at bounding box center [257, 86] width 3 height 8
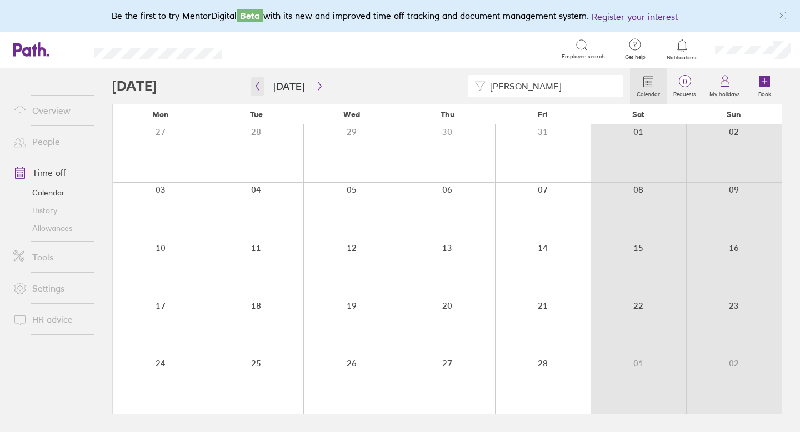
click at [256, 86] on icon "button" at bounding box center [257, 86] width 3 height 8
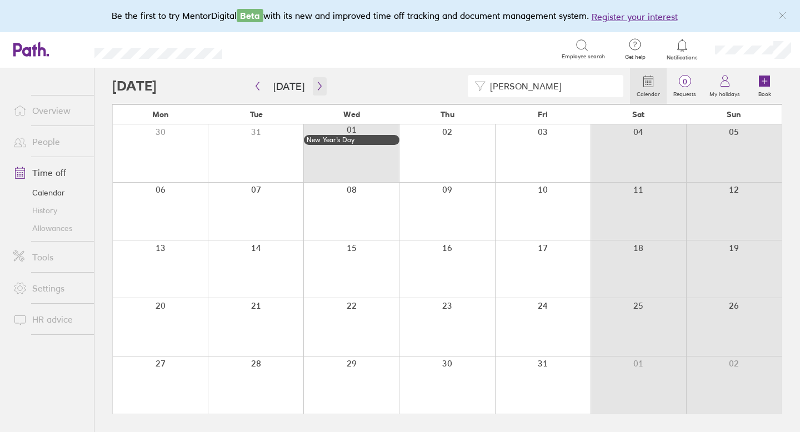
click at [315, 84] on icon "button" at bounding box center [319, 86] width 8 height 9
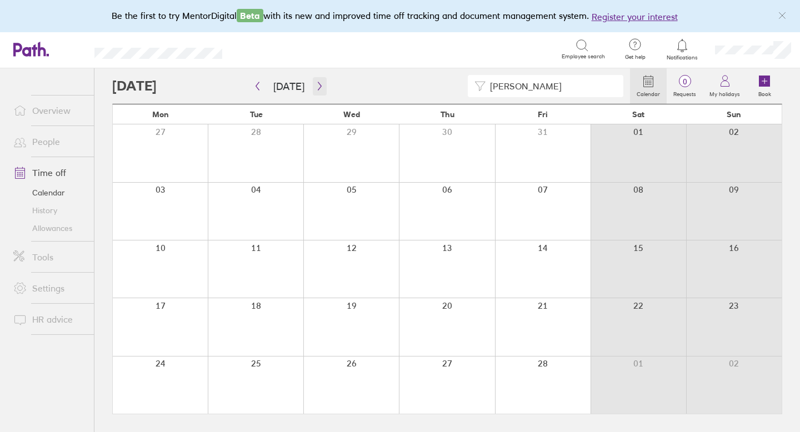
click at [315, 84] on icon "button" at bounding box center [319, 86] width 8 height 9
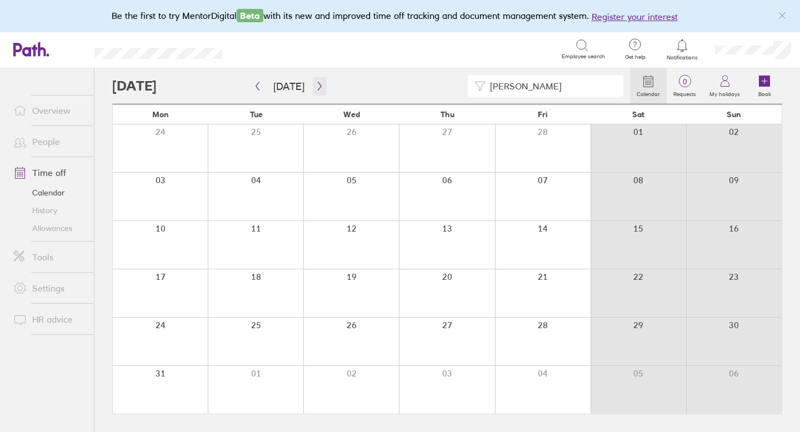
click at [315, 84] on icon "button" at bounding box center [319, 86] width 8 height 9
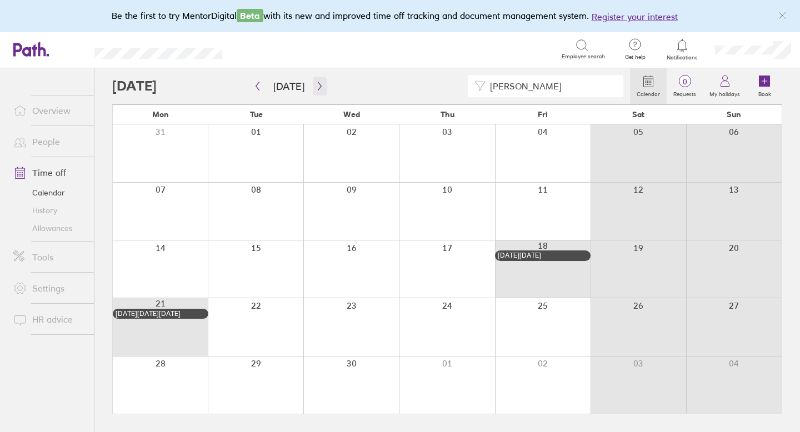
click at [315, 84] on icon "button" at bounding box center [319, 86] width 8 height 9
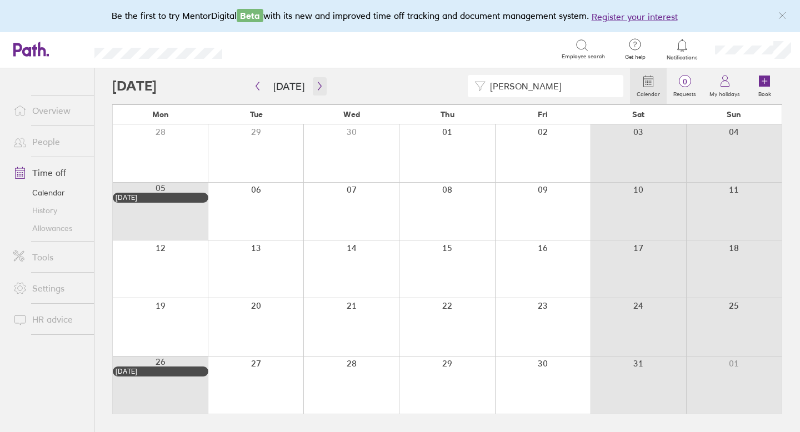
click at [315, 84] on icon "button" at bounding box center [319, 86] width 8 height 9
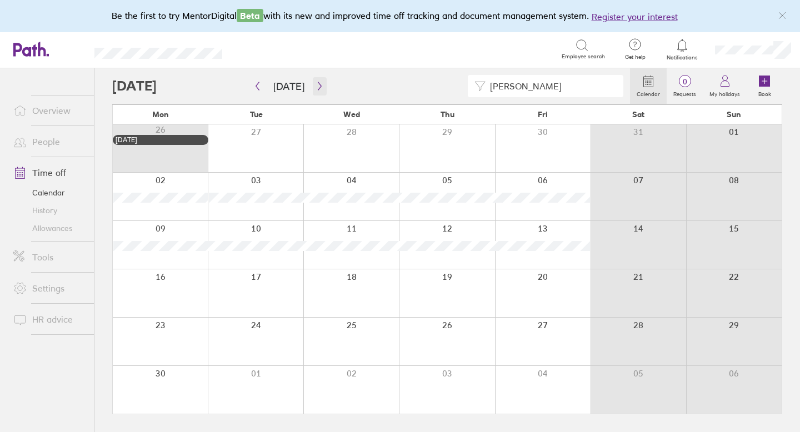
click at [315, 84] on icon "button" at bounding box center [319, 86] width 8 height 9
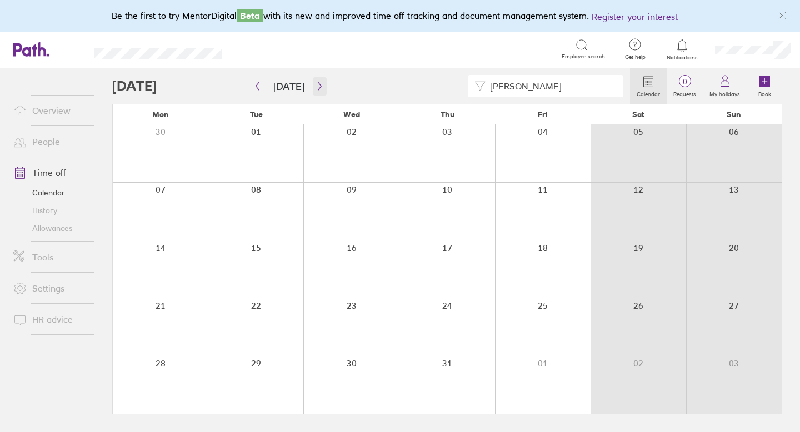
click at [315, 84] on icon "button" at bounding box center [319, 86] width 8 height 9
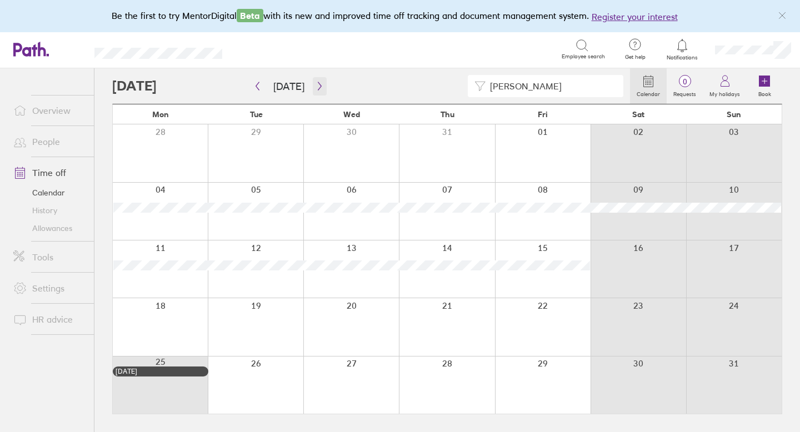
click at [318, 83] on icon "button" at bounding box center [319, 86] width 3 height 8
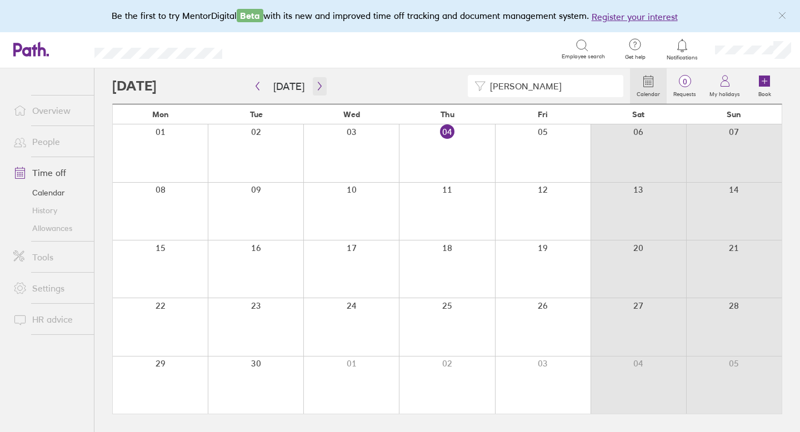
click at [318, 83] on icon "button" at bounding box center [319, 86] width 3 height 8
